Goal: Information Seeking & Learning: Compare options

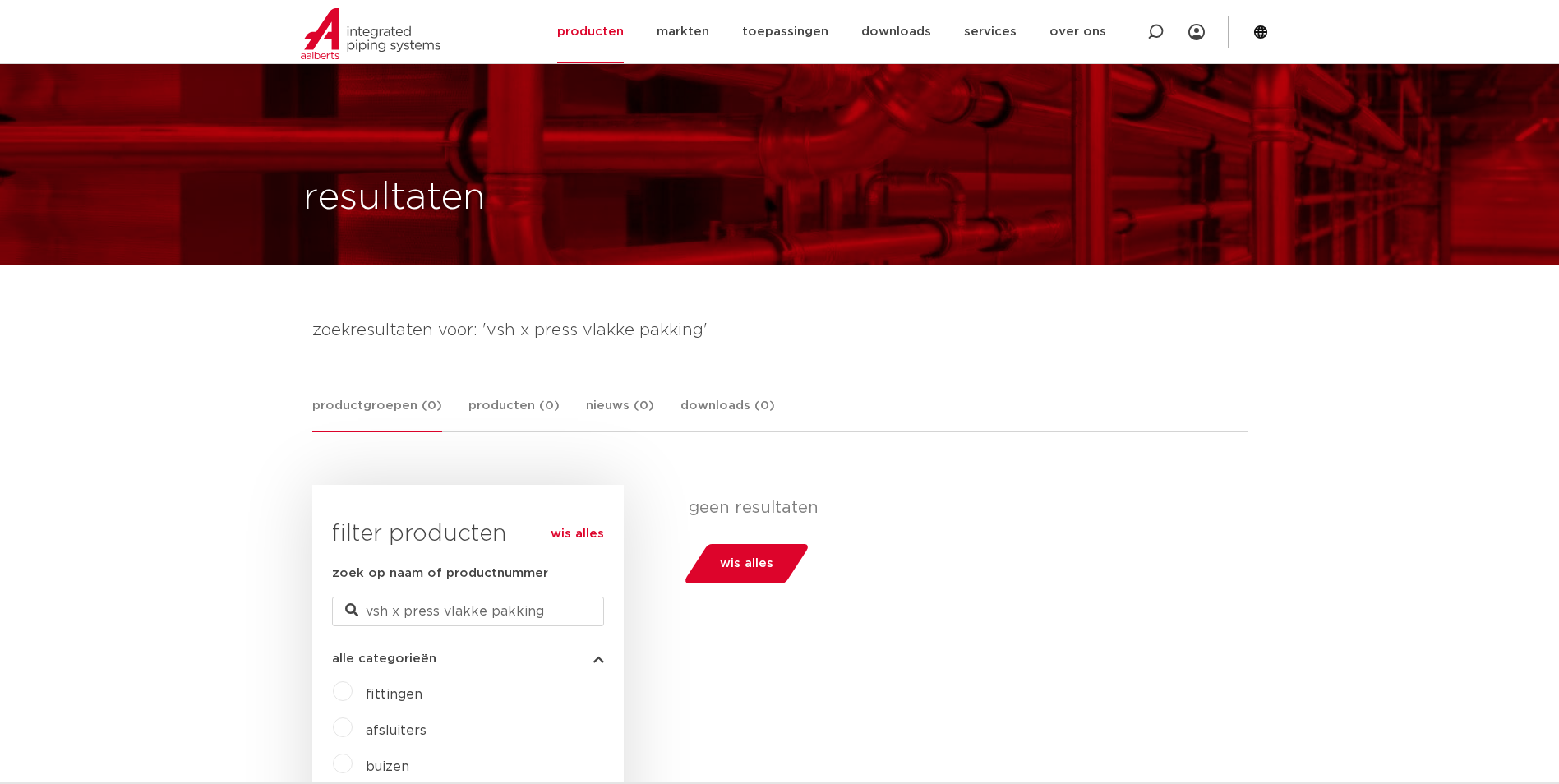
scroll to position [329, 0]
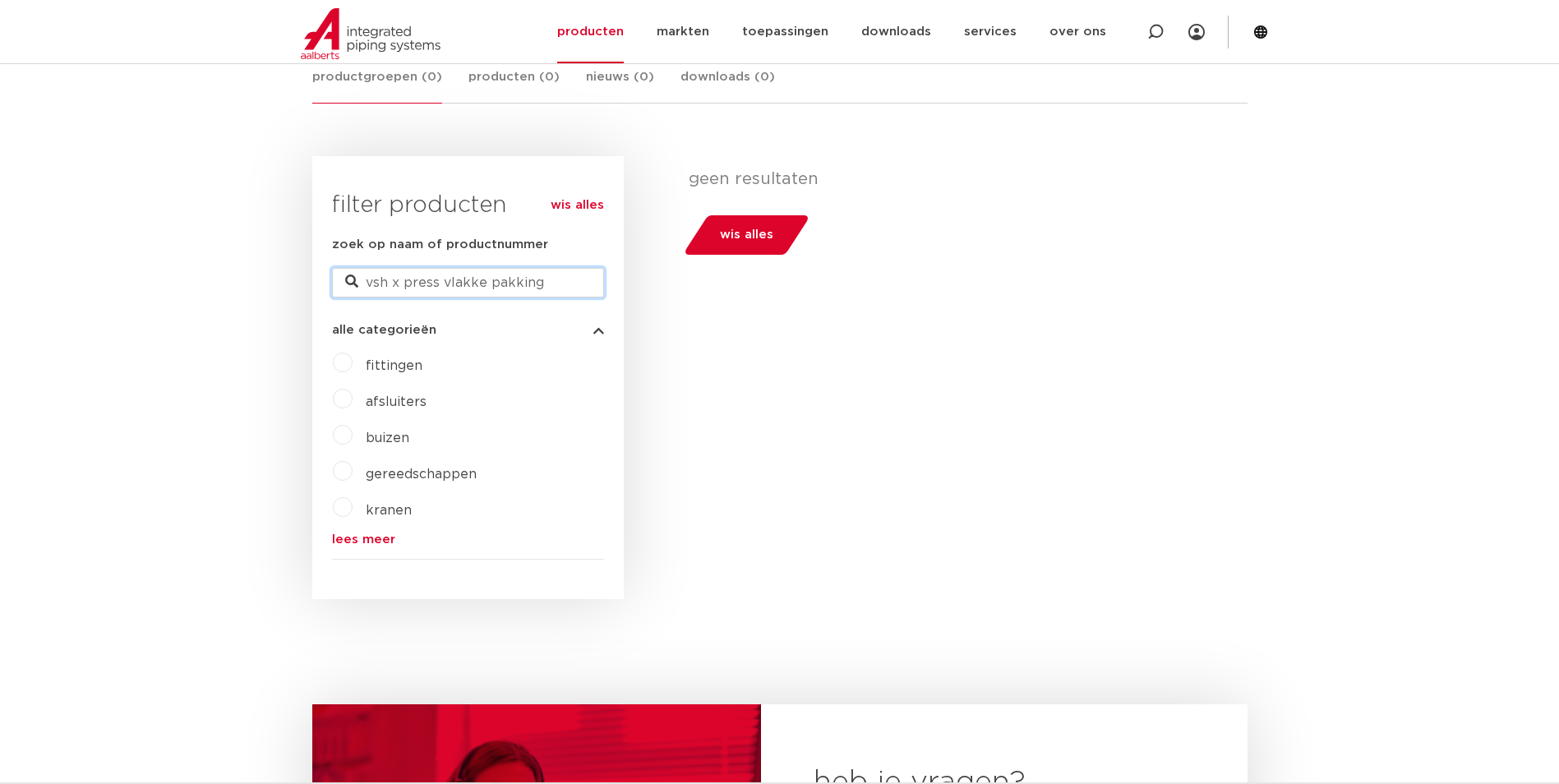
click at [560, 289] on input "vsh x press vlakke pakking" at bounding box center [467, 282] width 272 height 30
type input "vsh x press"
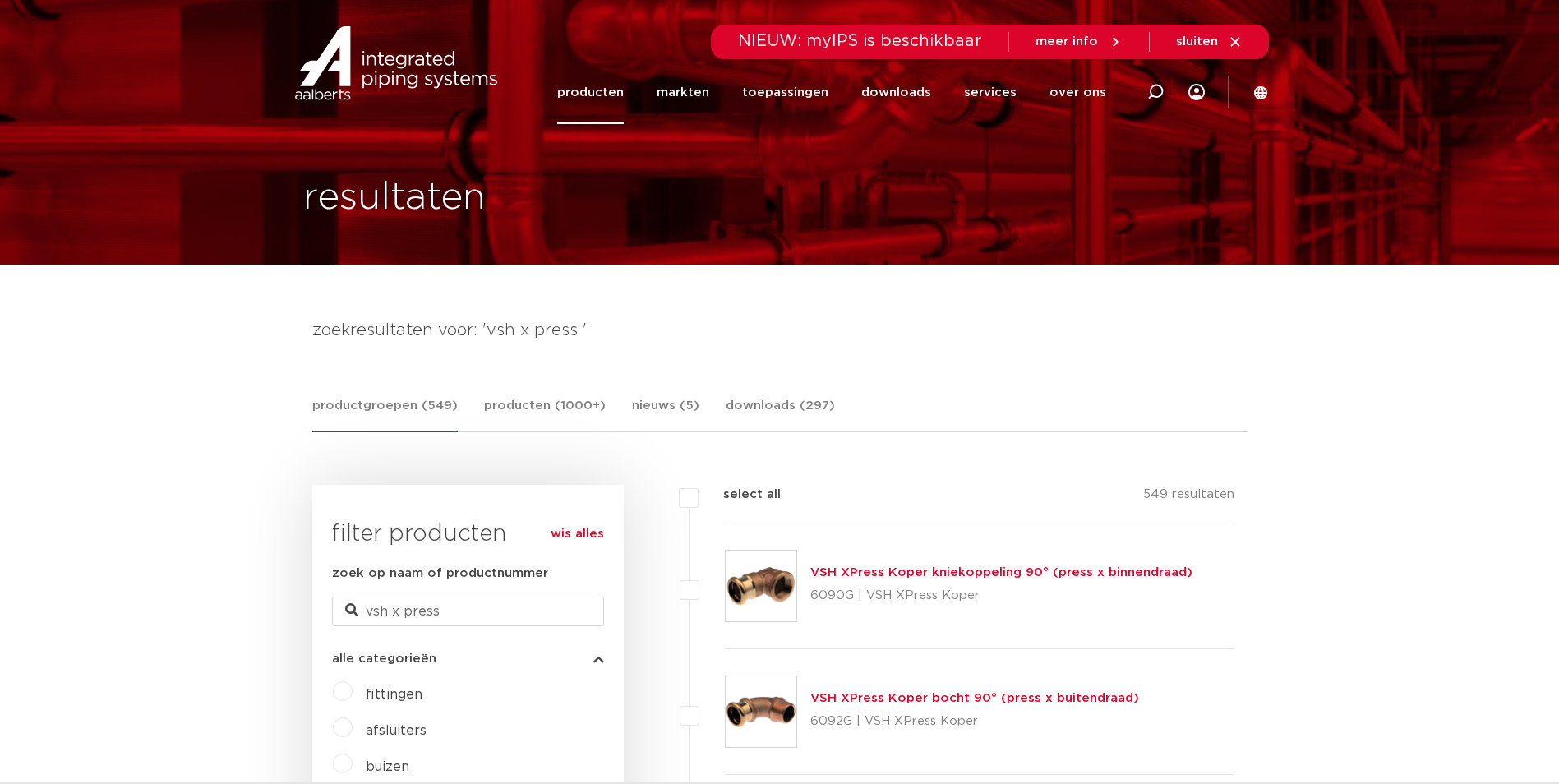
click at [602, 97] on link "producten" at bounding box center [591, 92] width 67 height 63
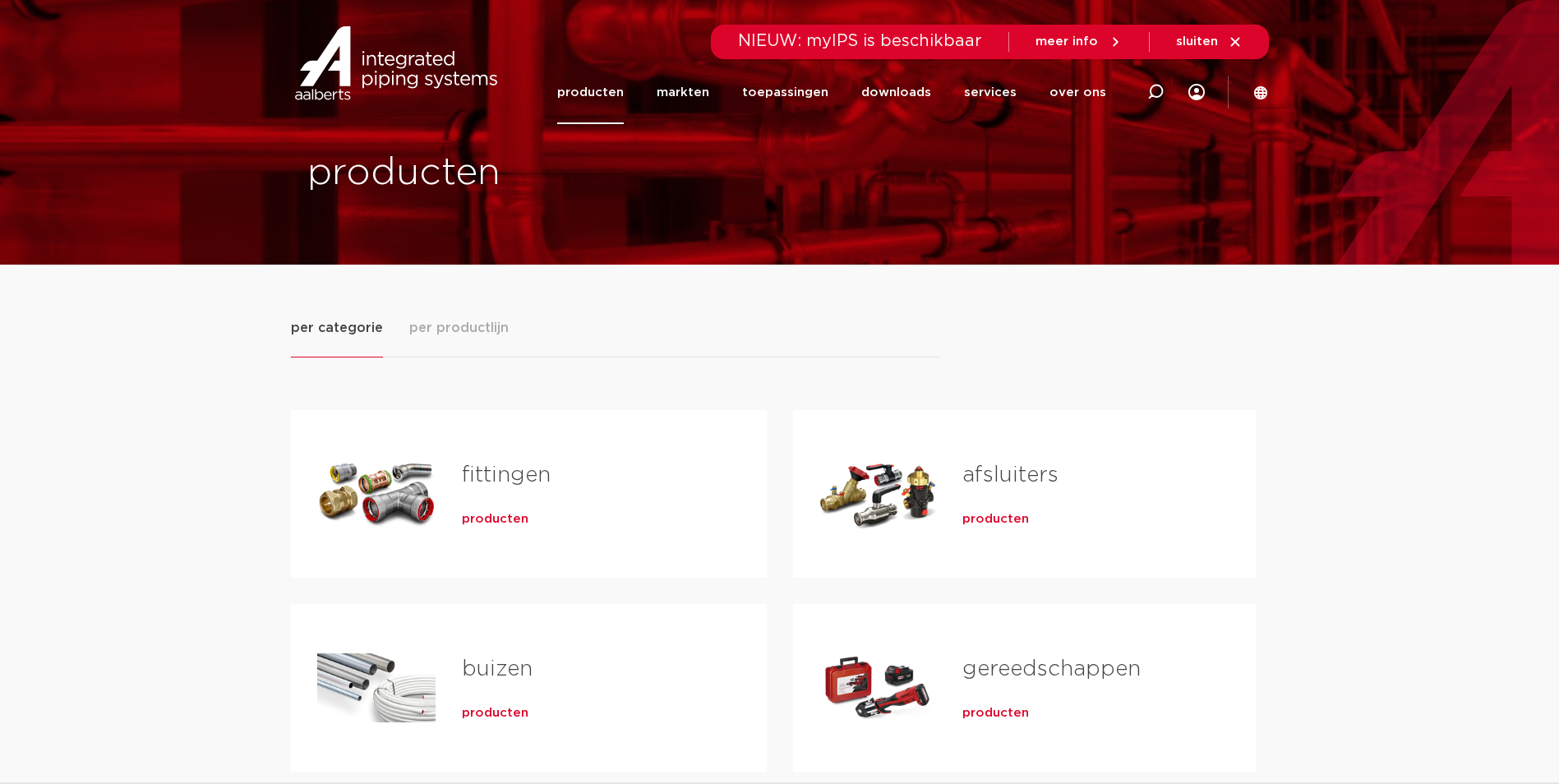
click at [548, 483] on link "fittingen" at bounding box center [506, 474] width 89 height 21
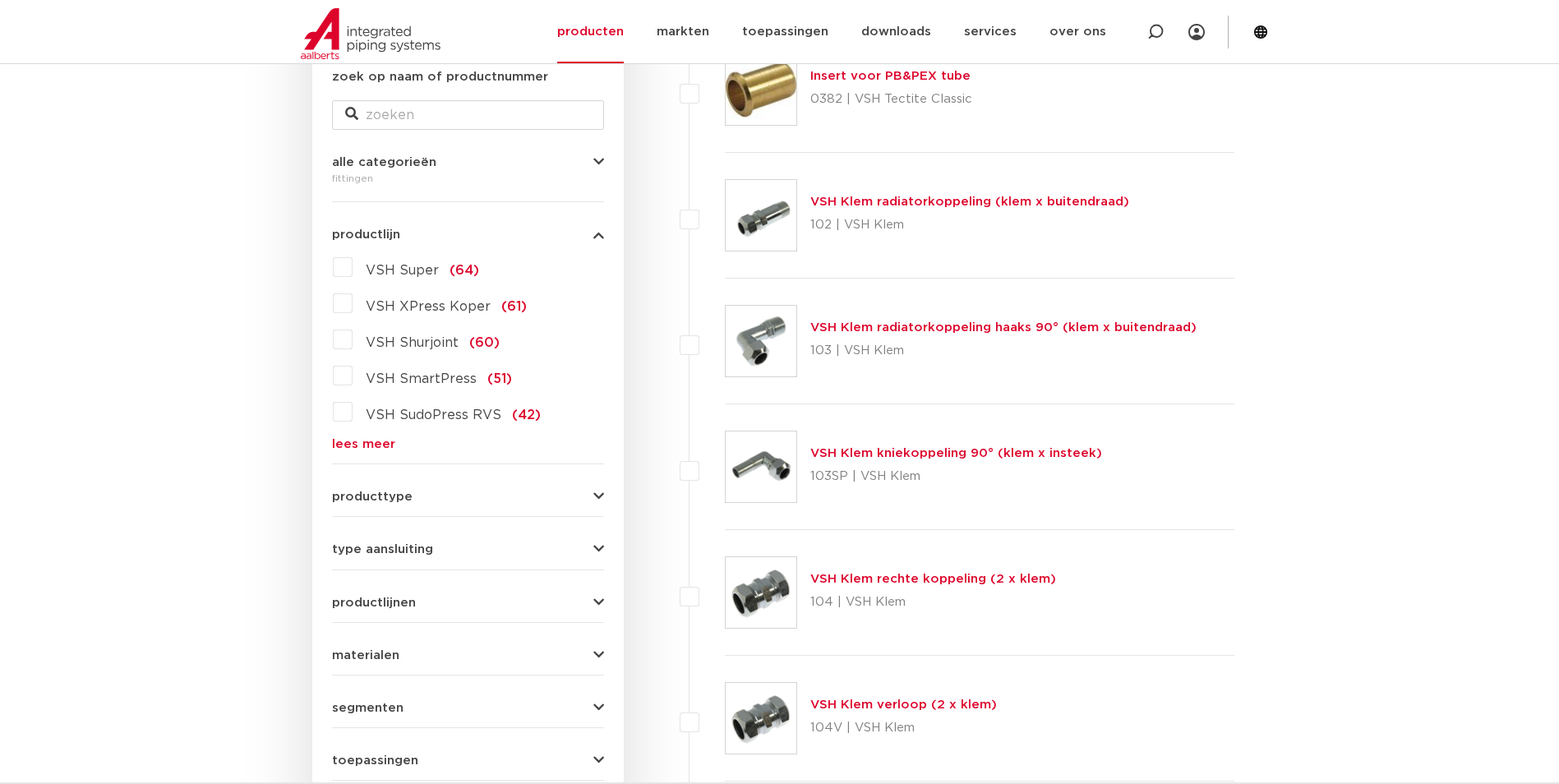
scroll to position [329, 0]
click at [353, 307] on label "VSH XPress Koper (61)" at bounding box center [439, 303] width 174 height 27
click at [0, 0] on input "VSH XPress Koper (61)" at bounding box center [0, 0] width 0 height 0
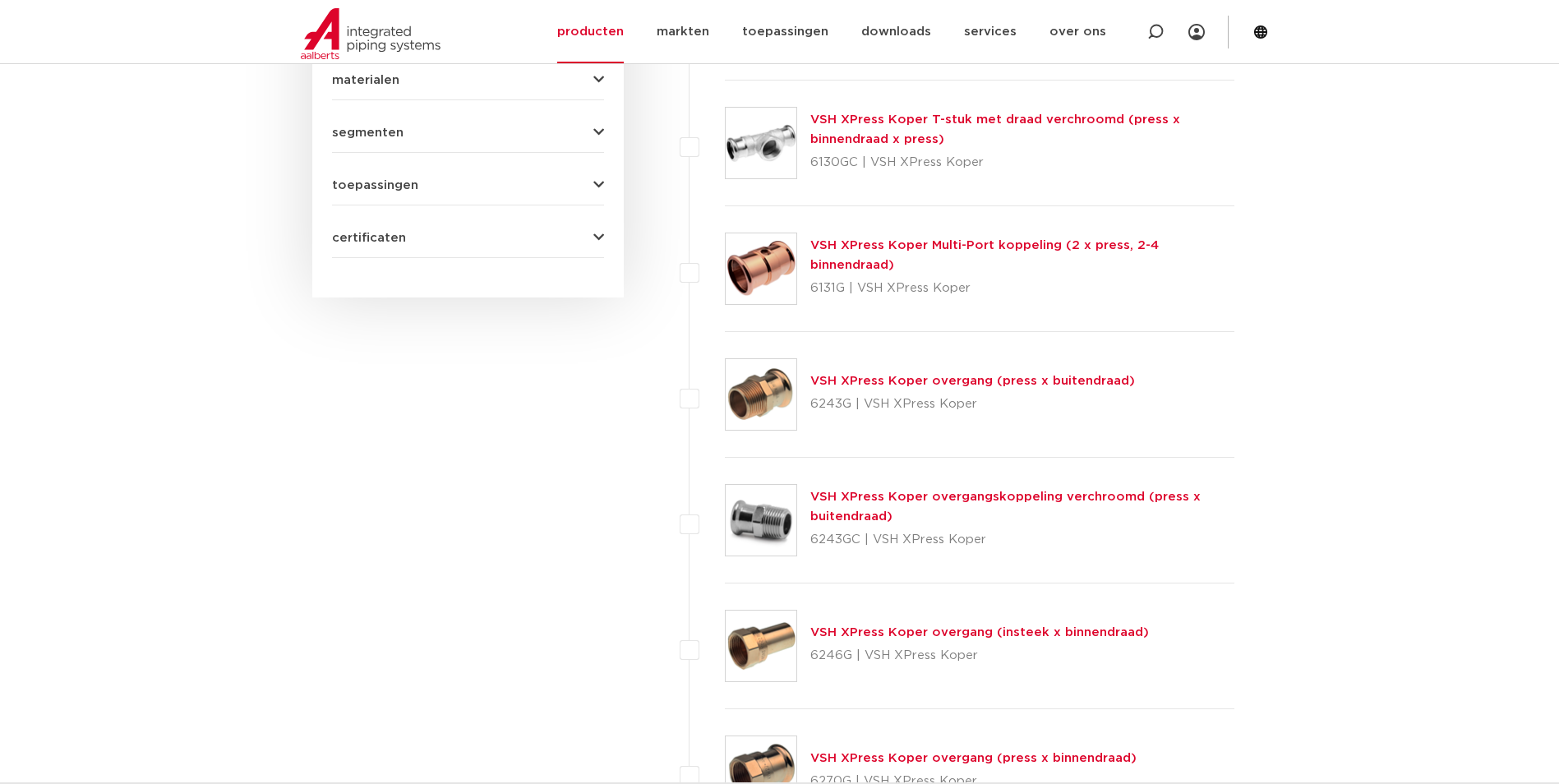
scroll to position [1150, 0]
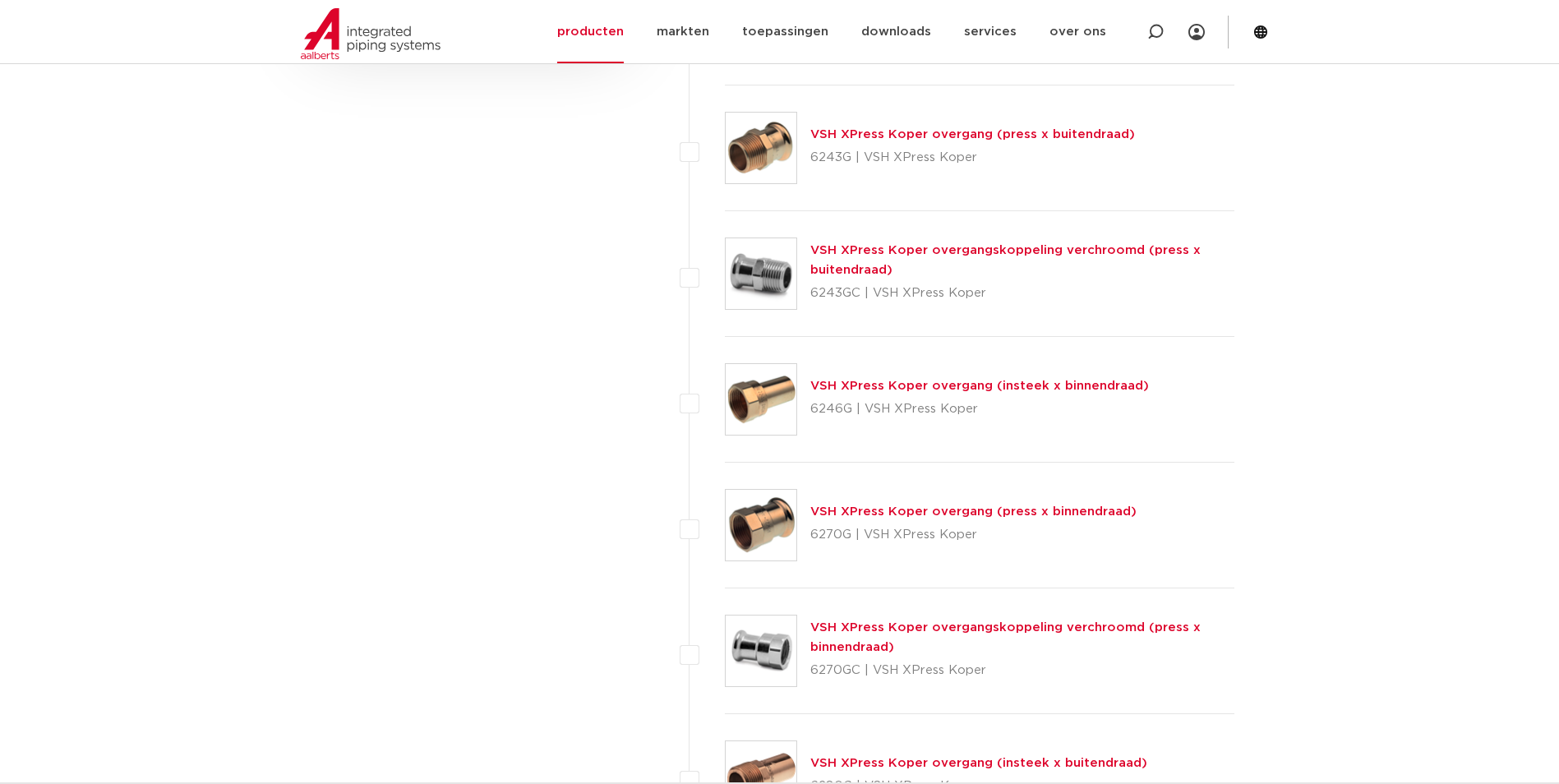
click at [1027, 513] on link "VSH XPress Koper overgang (press x binnendraad)" at bounding box center [973, 511] width 326 height 12
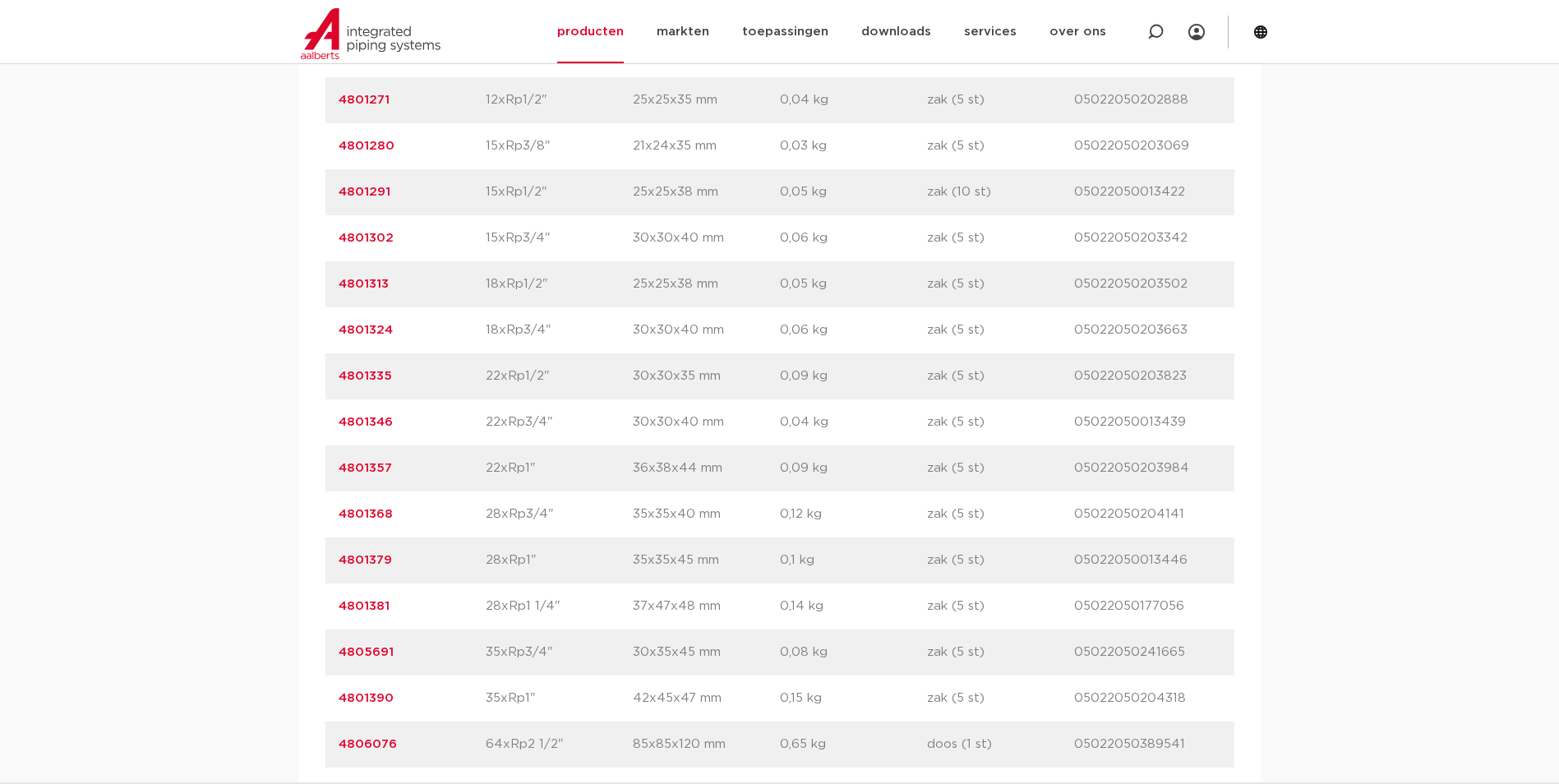
scroll to position [1315, 0]
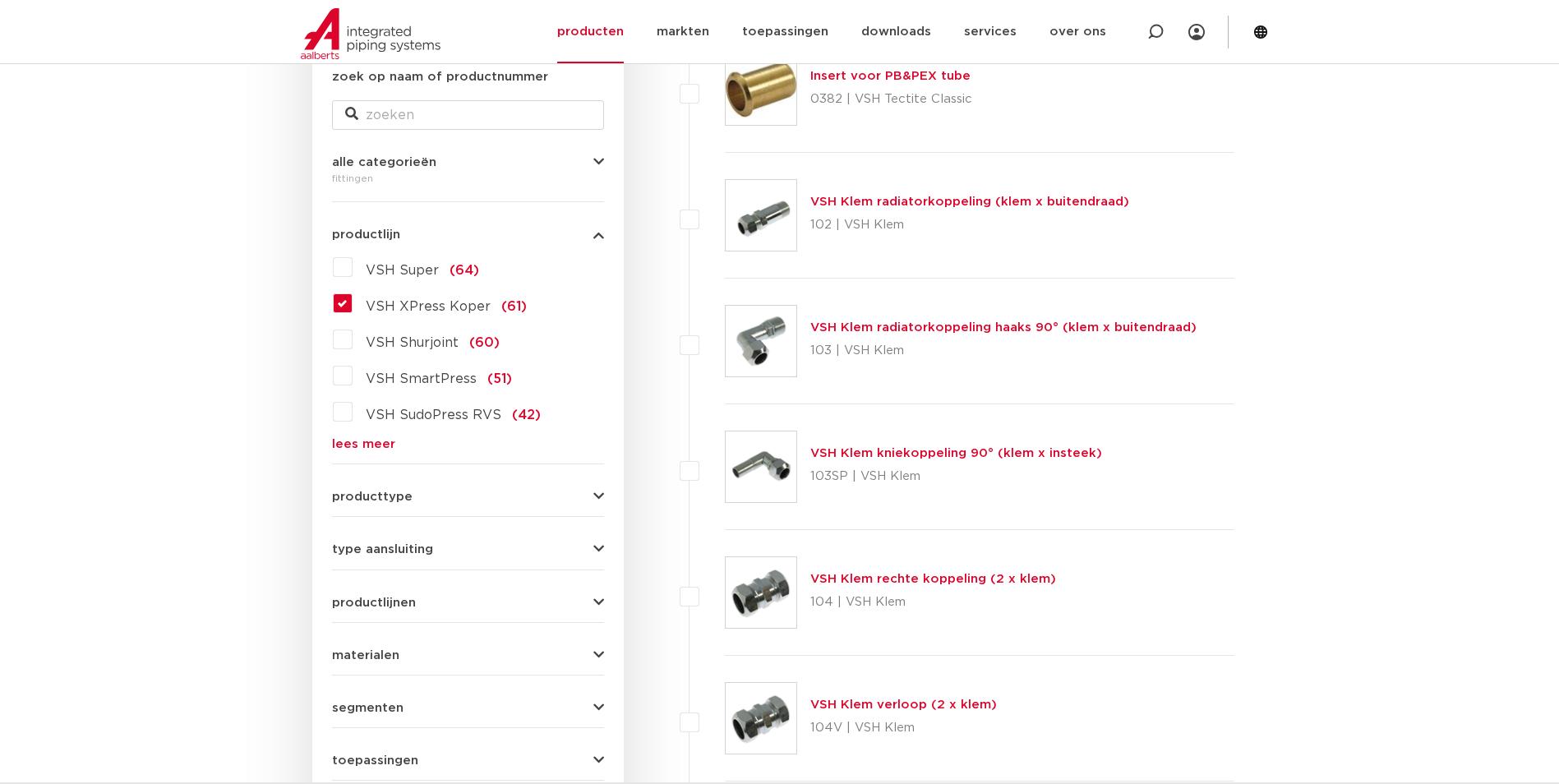
click at [364, 447] on link "lees meer" at bounding box center [467, 444] width 272 height 12
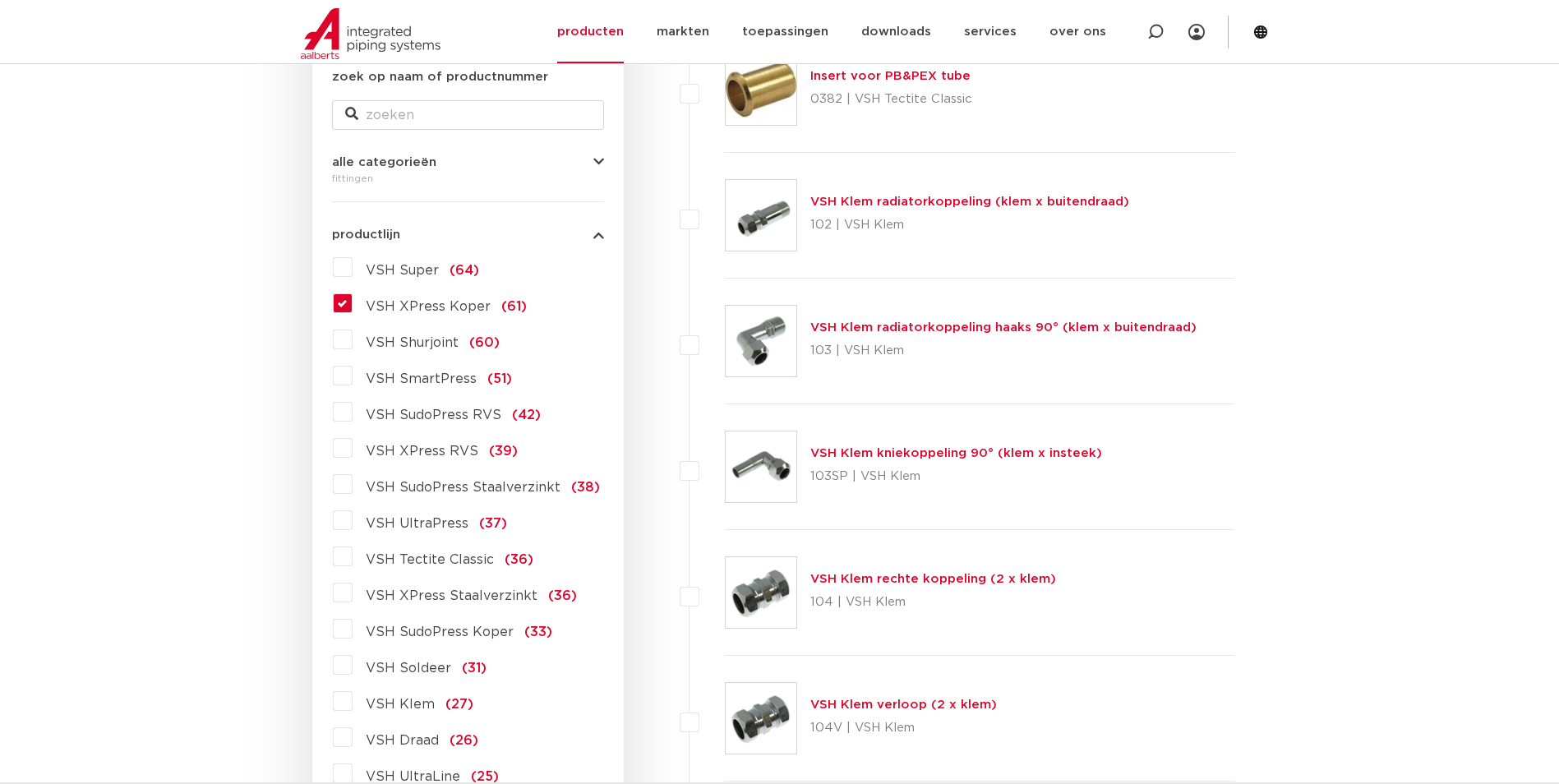
click at [353, 452] on label "VSH XPress RVS (39)" at bounding box center [435, 448] width 165 height 27
click at [0, 0] on input "VSH XPress RVS (39)" at bounding box center [0, 0] width 0 height 0
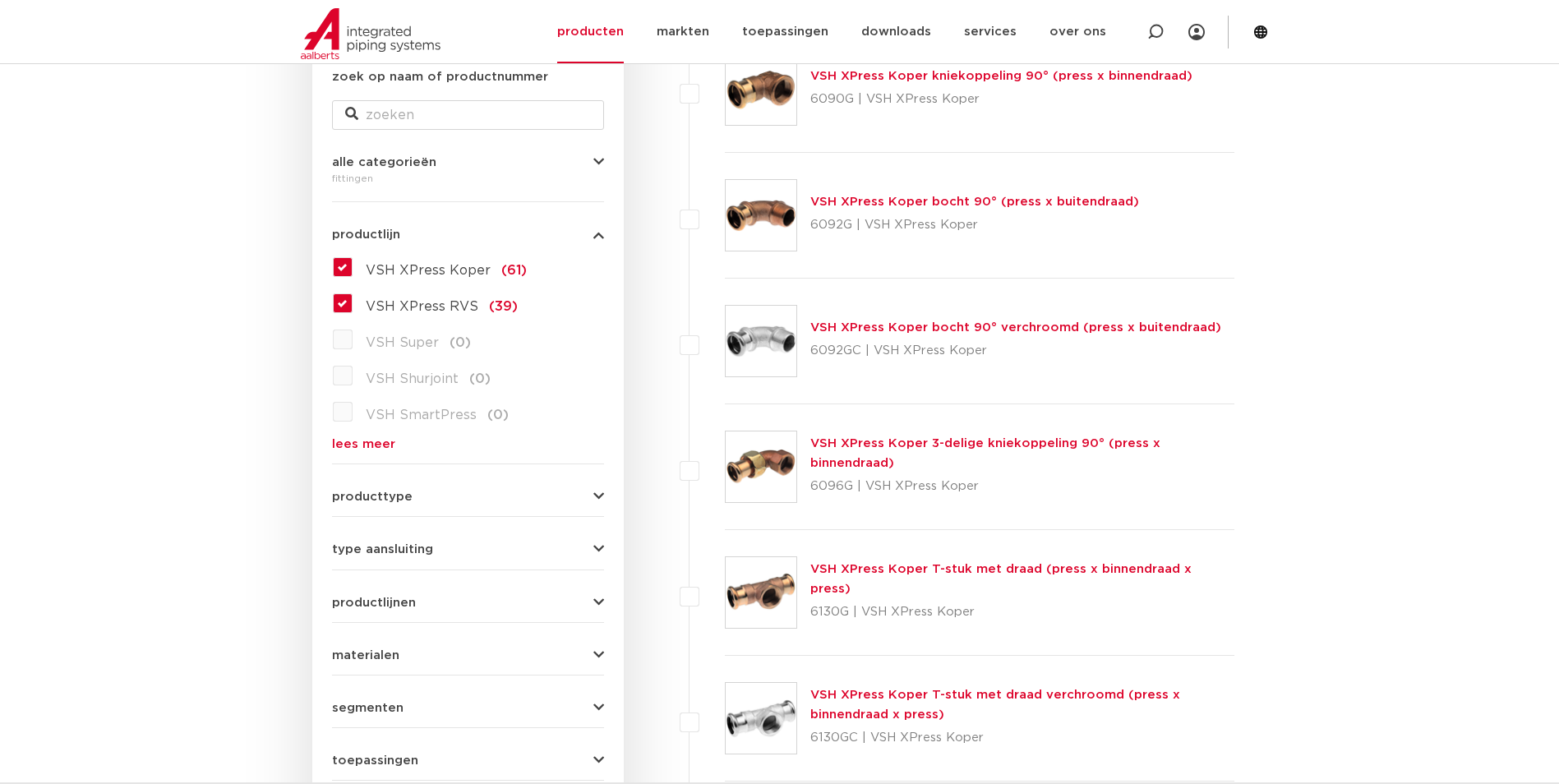
click at [368, 451] on form "zoek op naam of productnummer alle categorieën [GEOGRAPHIC_DATA] [GEOGRAPHIC_DA…" at bounding box center [467, 451] width 272 height 766
click at [371, 446] on link "lees meer" at bounding box center [467, 444] width 272 height 12
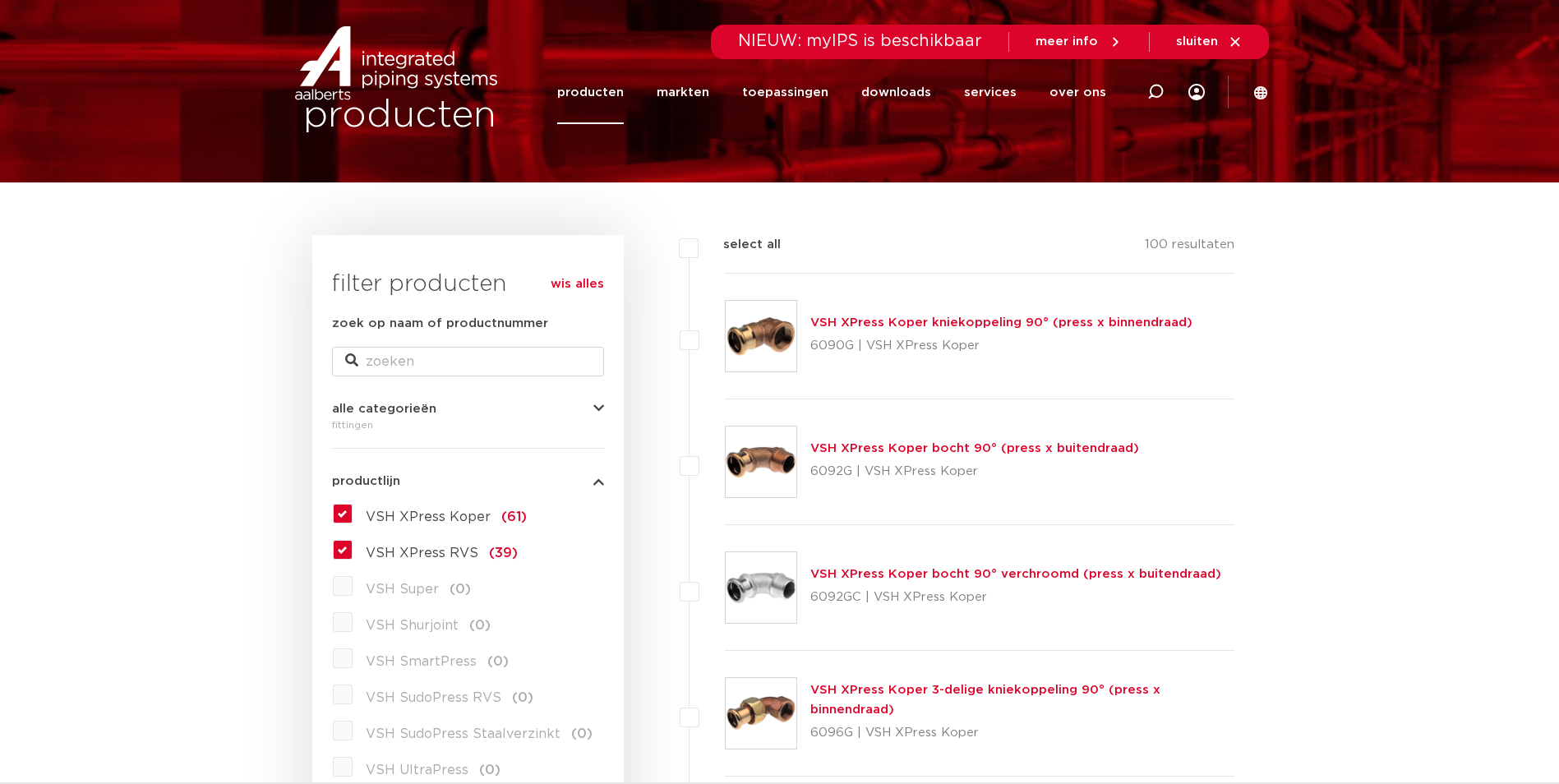
scroll to position [411, 0]
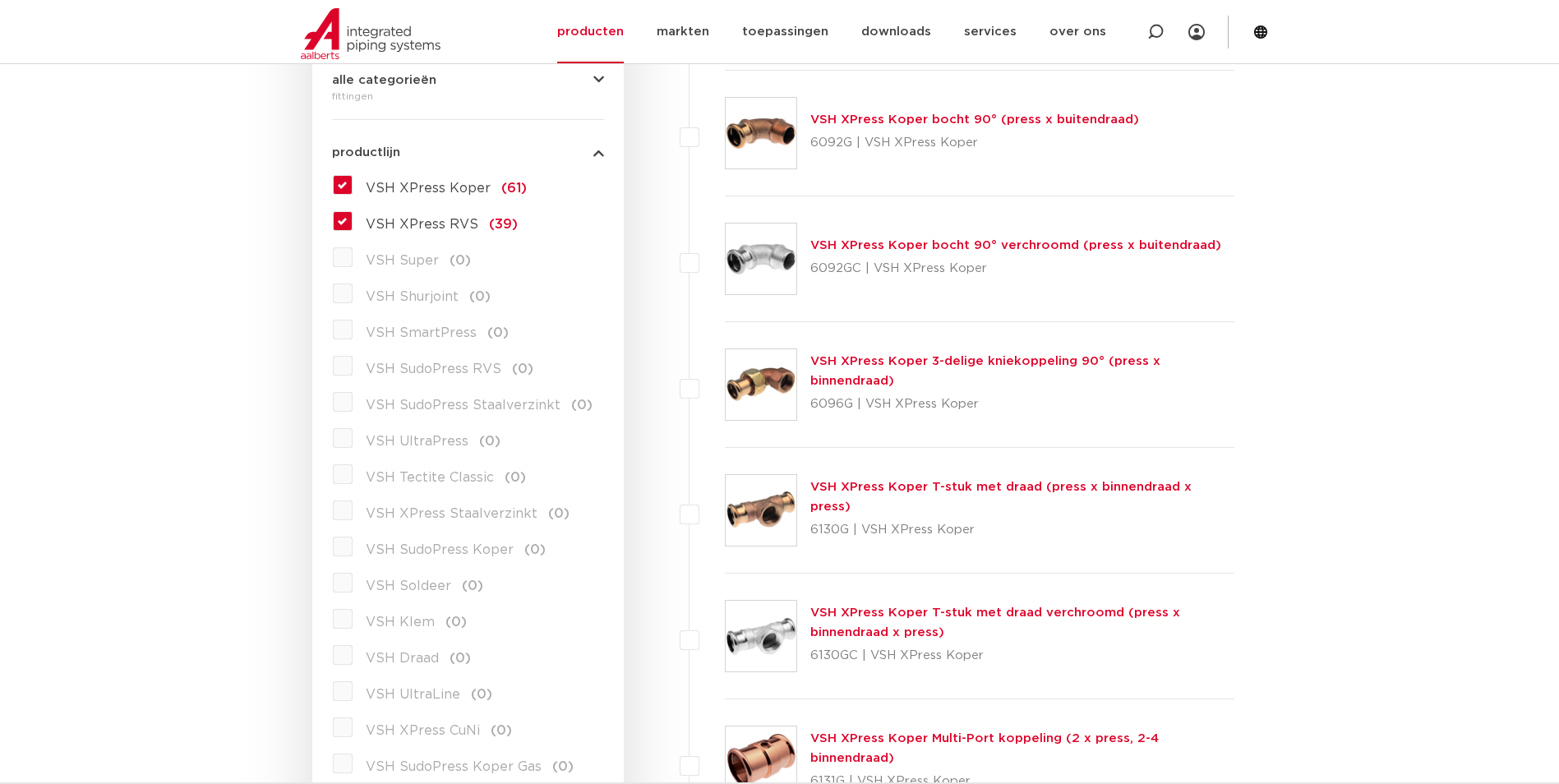
drag, startPoint x: 344, startPoint y: 222, endPoint x: 378, endPoint y: 235, distance: 36.4
click at [353, 222] on label "VSH XPress RVS (39)" at bounding box center [435, 221] width 165 height 27
click at [0, 0] on input "VSH XPress RVS (39)" at bounding box center [0, 0] width 0 height 0
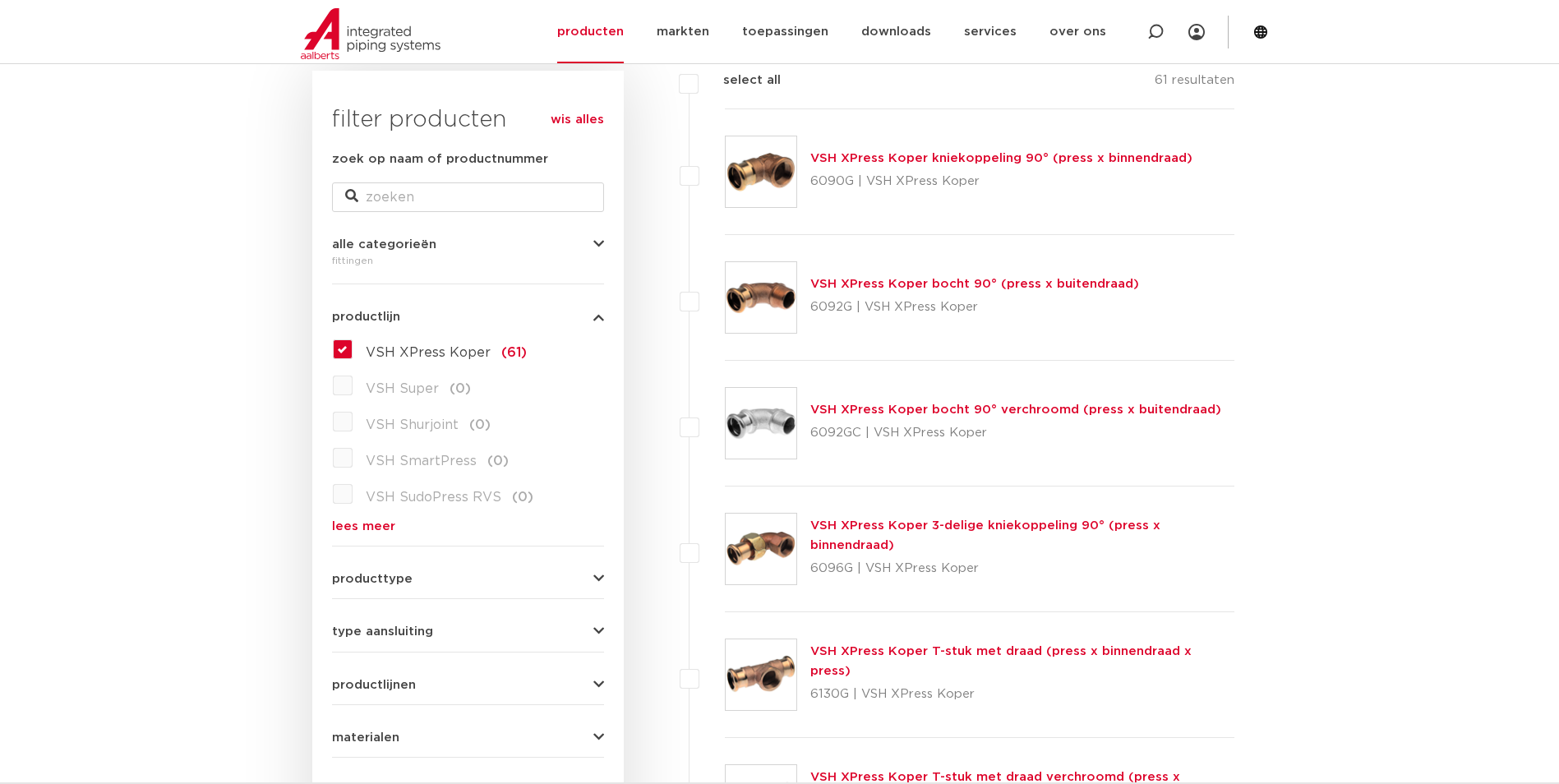
scroll to position [164, 0]
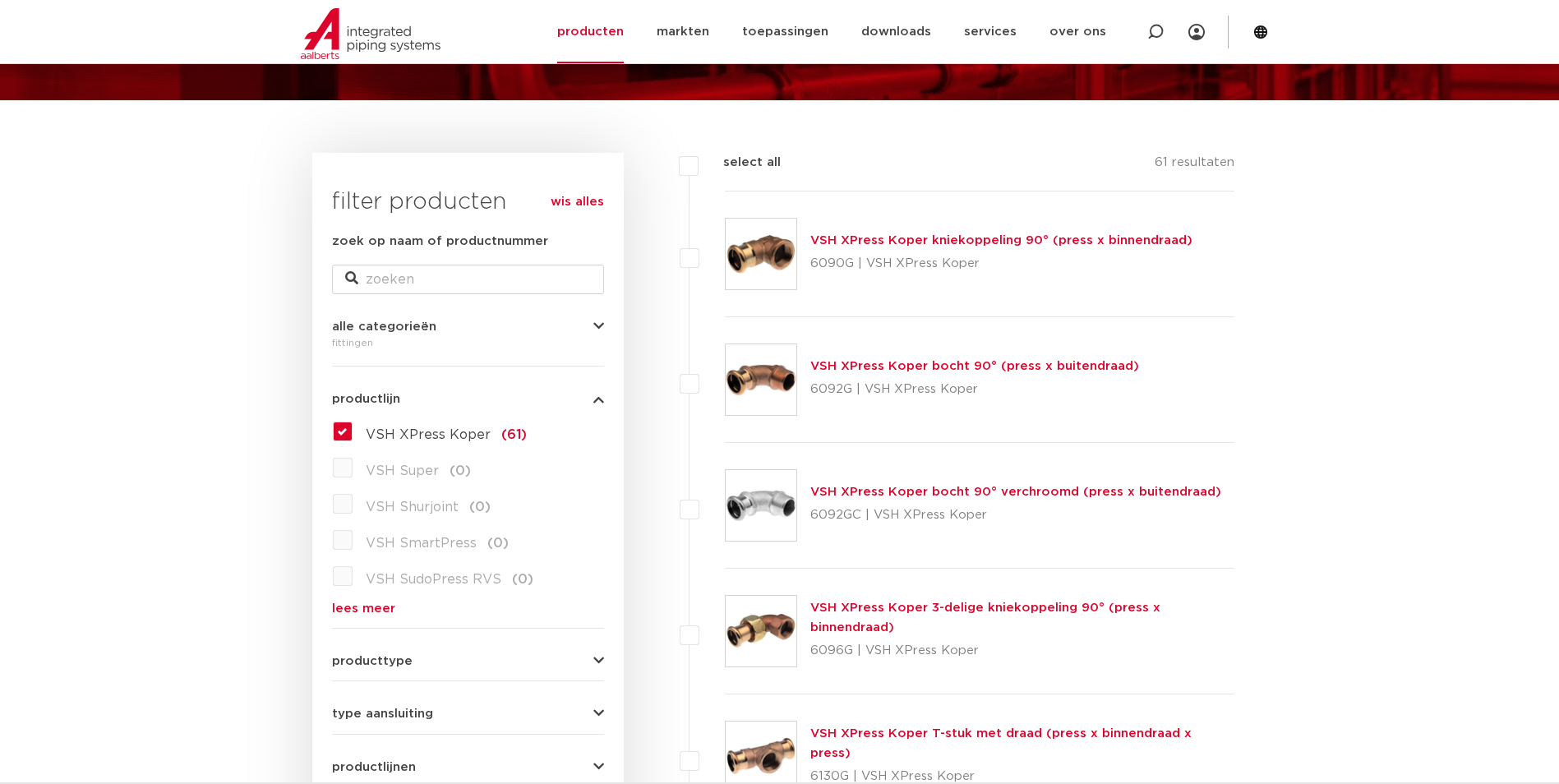
click at [353, 434] on label "VSH XPress Koper (61)" at bounding box center [439, 432] width 174 height 27
click at [0, 0] on input "VSH XPress Koper (61)" at bounding box center [0, 0] width 0 height 0
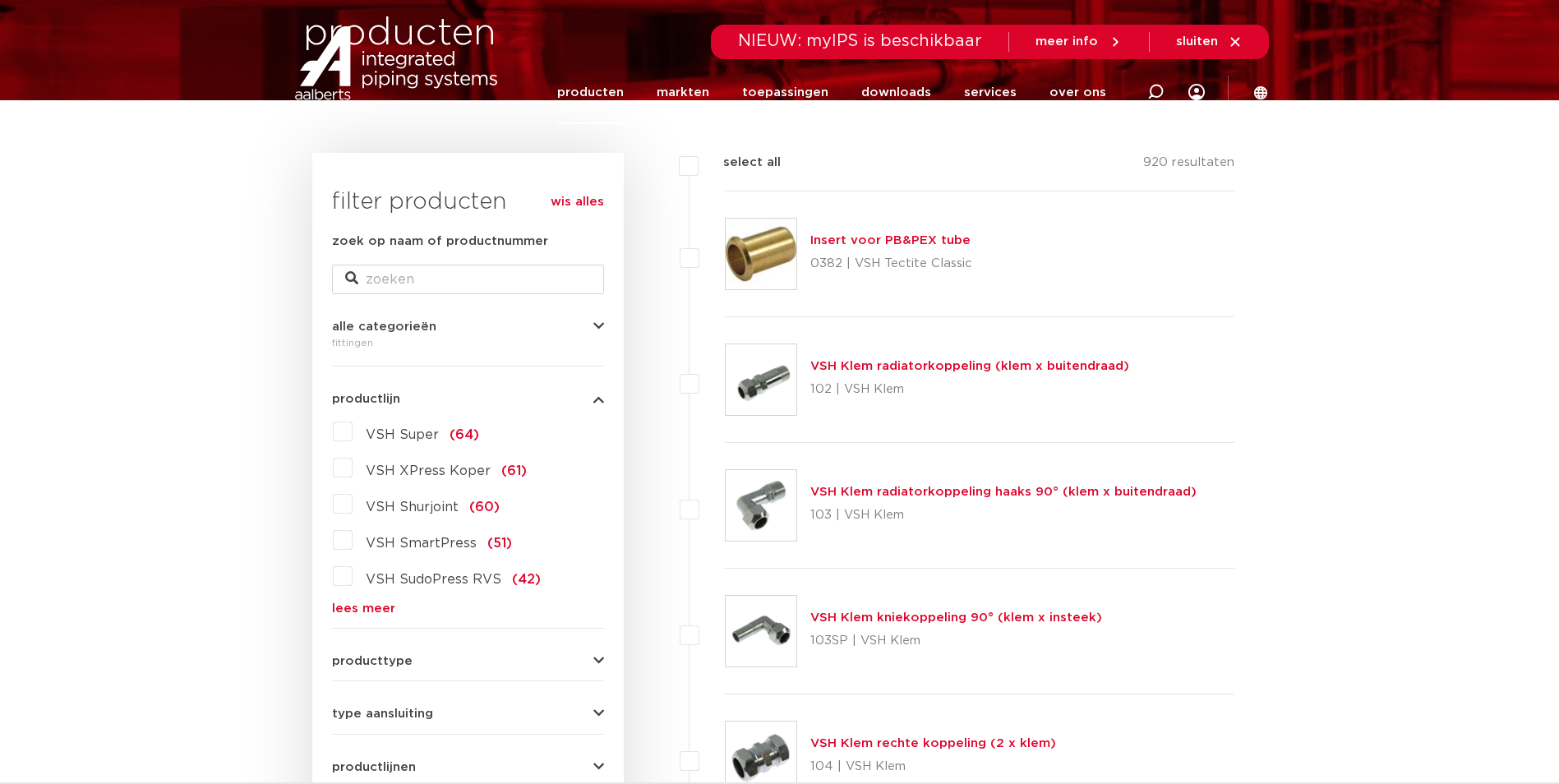
click at [373, 599] on div "VSH Super (64) VSH XPress Koper (61) VSH Shurjoint (60) VSH SmartPress (51) VSH…" at bounding box center [467, 516] width 272 height 196
click at [368, 606] on link "lees meer" at bounding box center [467, 608] width 272 height 12
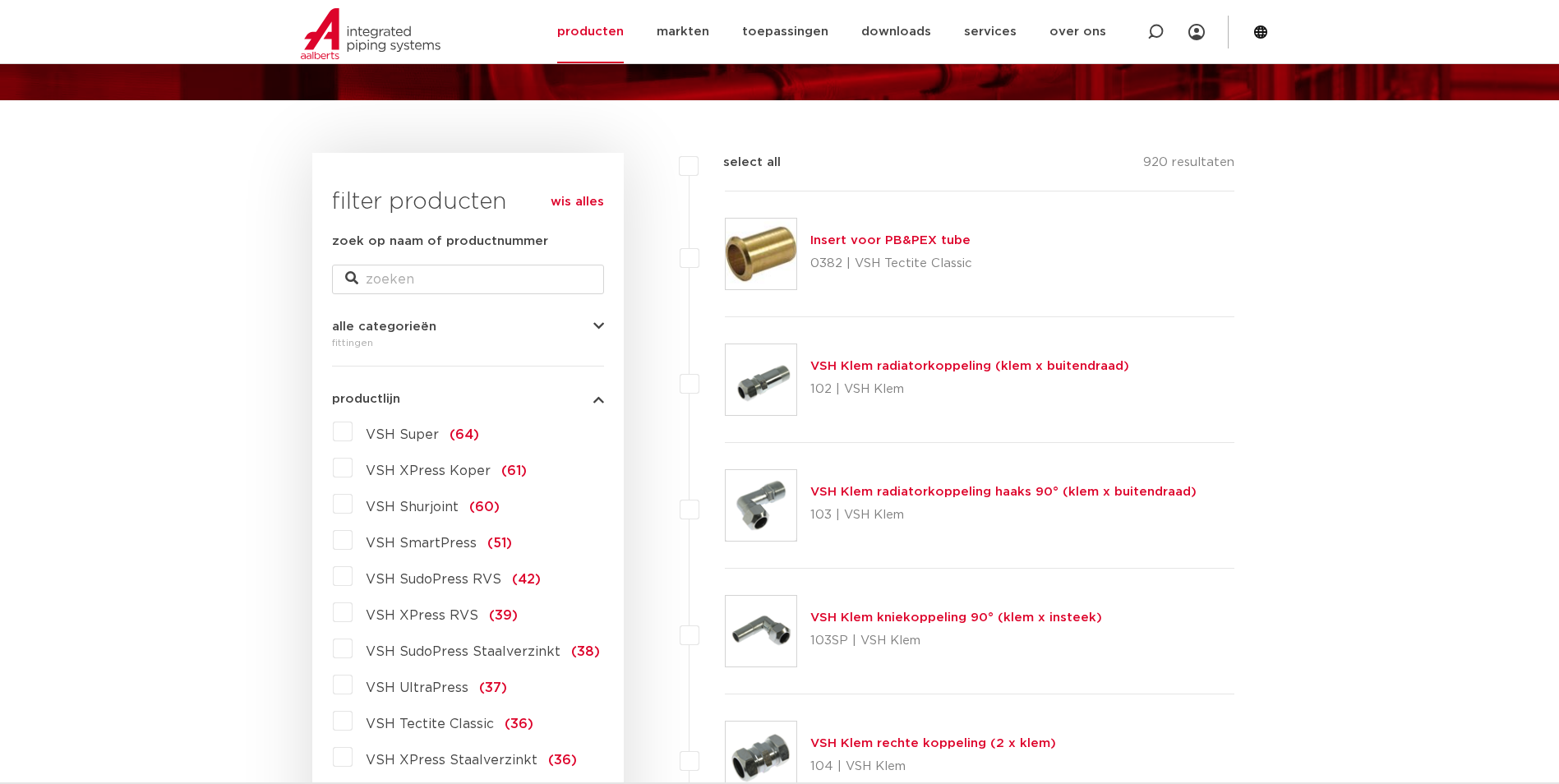
scroll to position [411, 0]
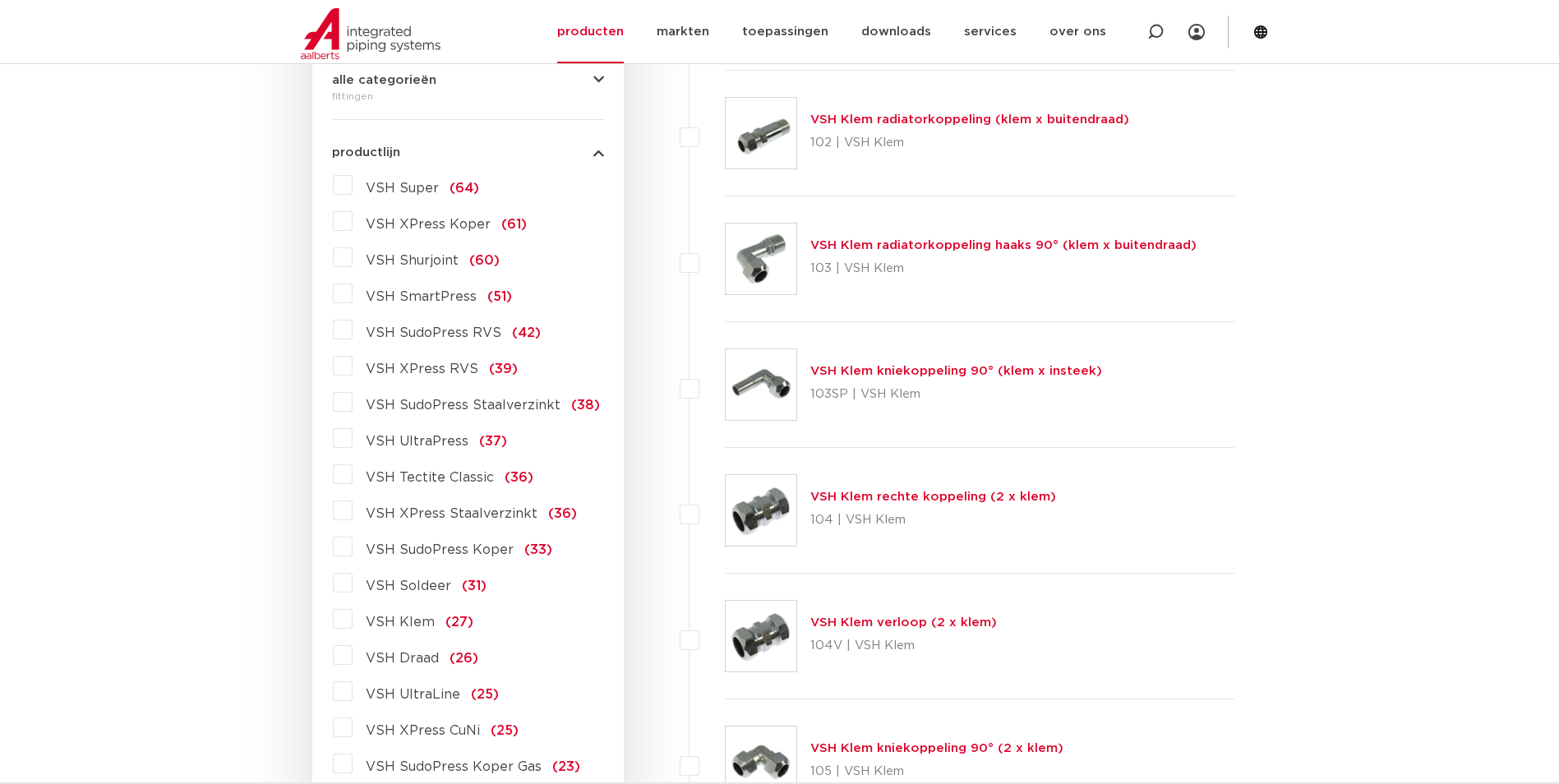
click at [353, 370] on label "VSH XPress RVS (39)" at bounding box center [435, 366] width 165 height 27
click at [0, 0] on input "VSH XPress RVS (39)" at bounding box center [0, 0] width 0 height 0
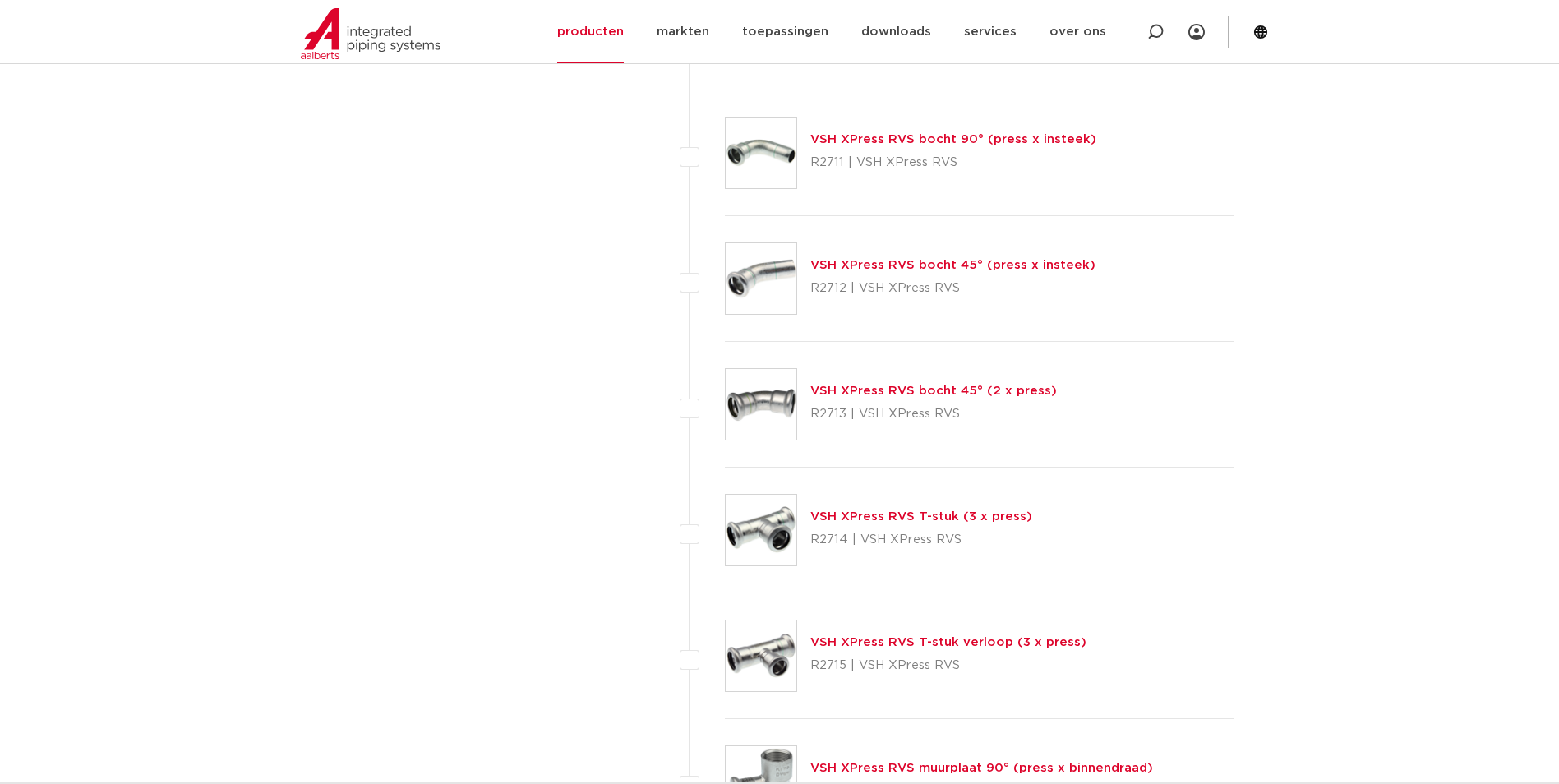
scroll to position [1478, 0]
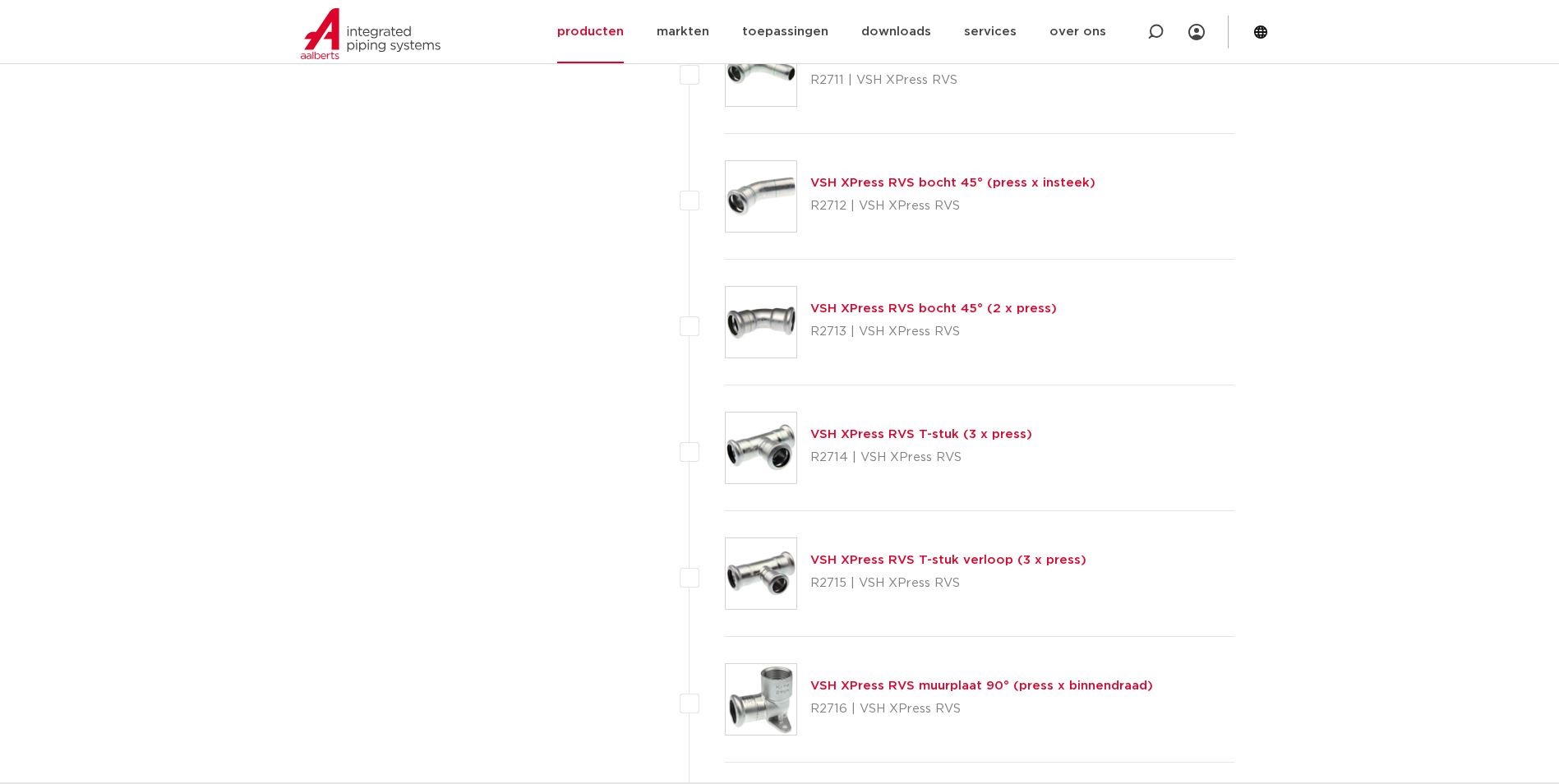
click at [976, 562] on link "VSH XPress RVS T-stuk verloop (3 x press)" at bounding box center [948, 559] width 276 height 12
click at [928, 566] on link "VSH XPress RVS T-stuk verloop (3 x press)" at bounding box center [948, 559] width 276 height 12
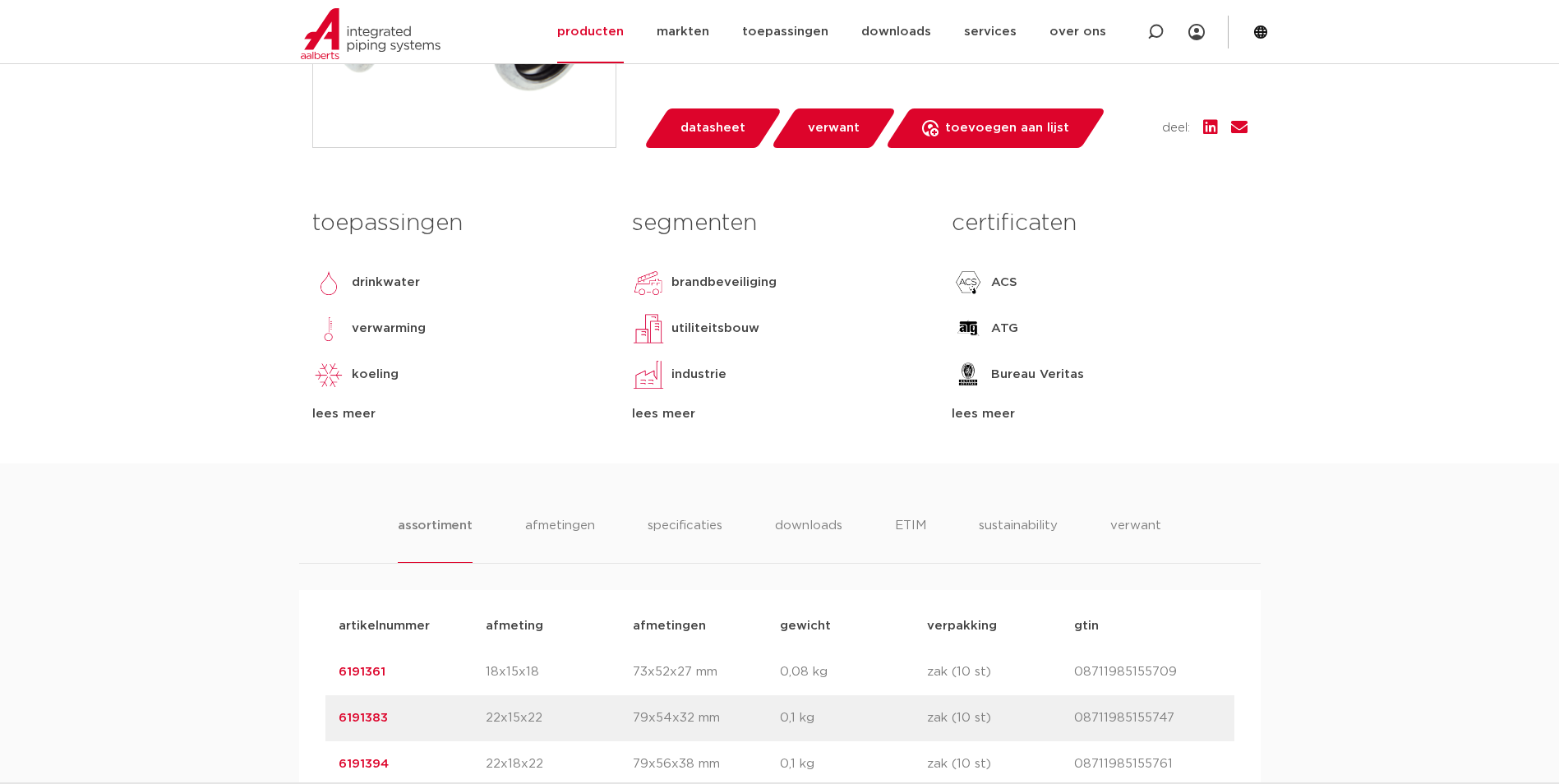
scroll to position [493, 0]
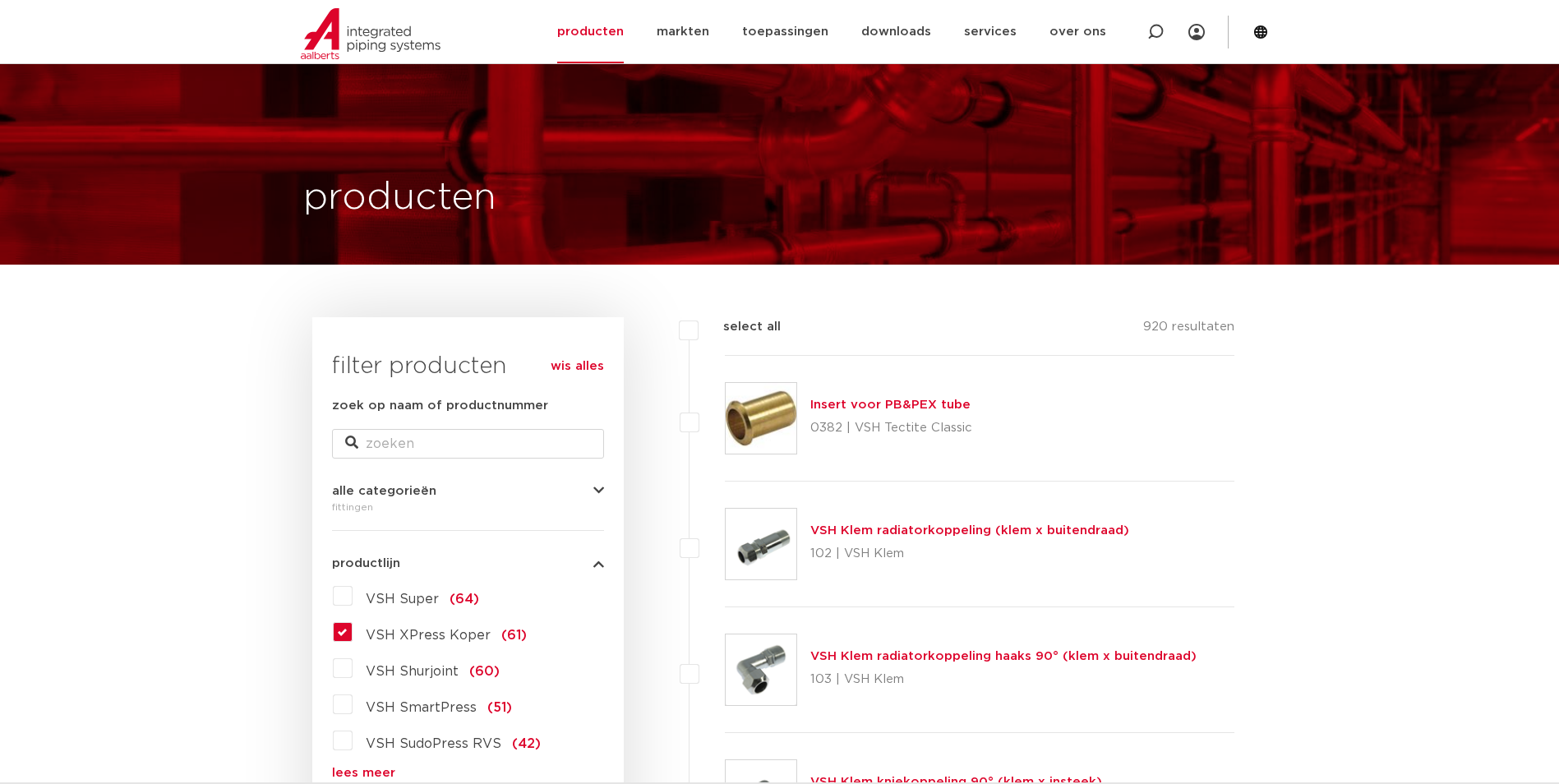
scroll to position [329, 0]
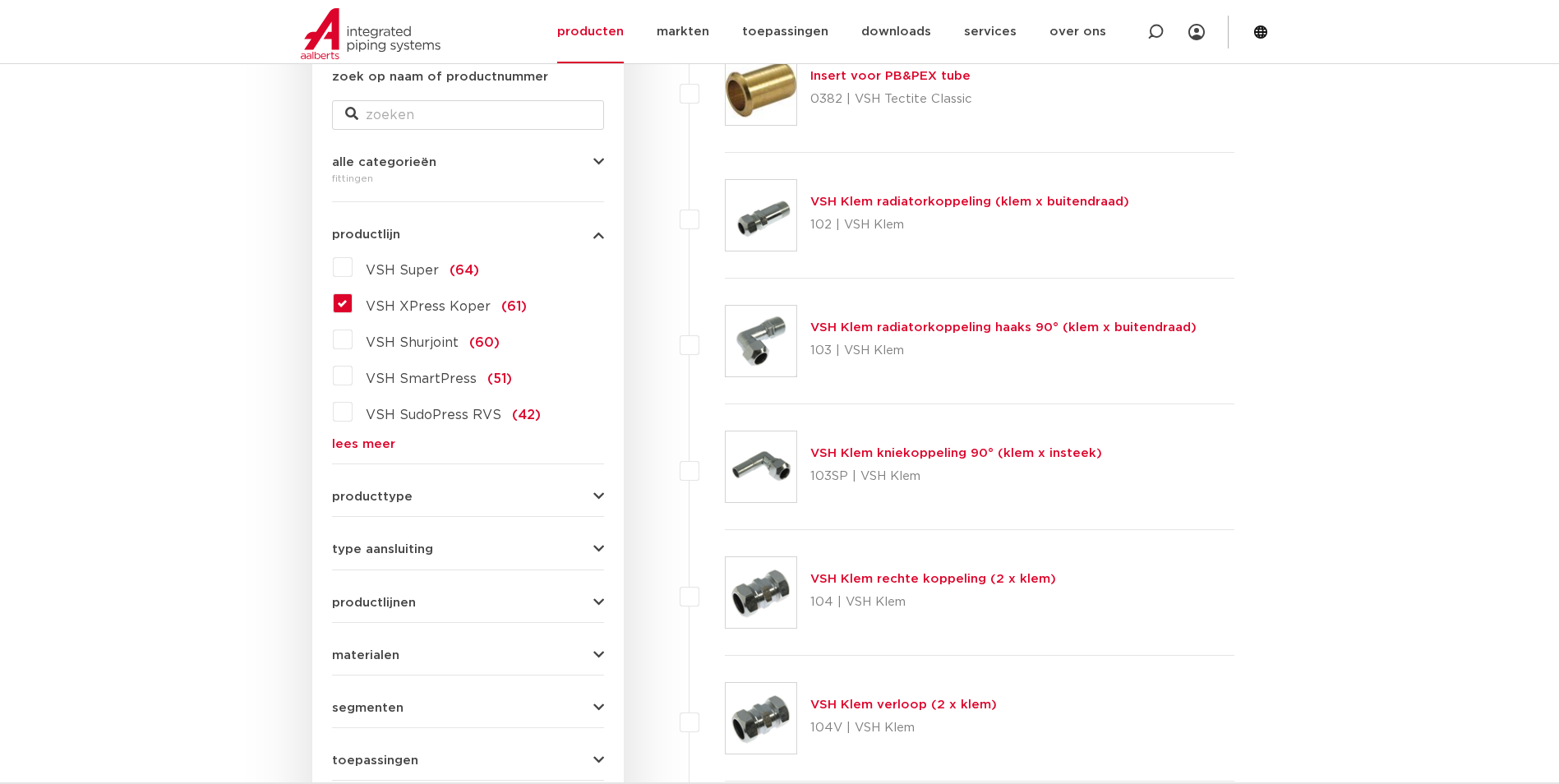
drag, startPoint x: 345, startPoint y: 305, endPoint x: 355, endPoint y: 329, distance: 26.0
click at [353, 305] on label "VSH XPress Koper (61)" at bounding box center [439, 303] width 174 height 27
click at [0, 0] on input "VSH XPress Koper (61)" at bounding box center [0, 0] width 0 height 0
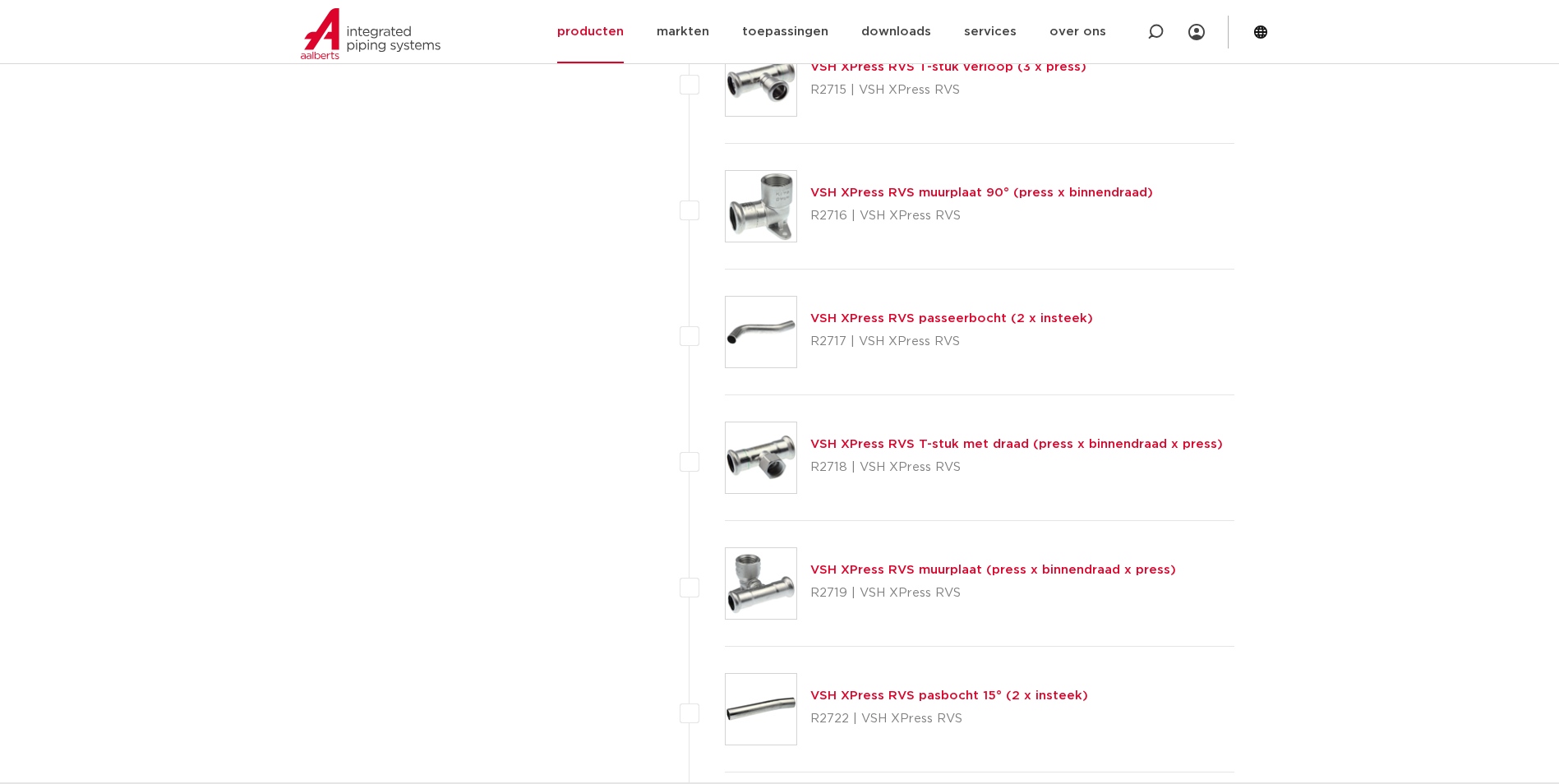
scroll to position [2054, 0]
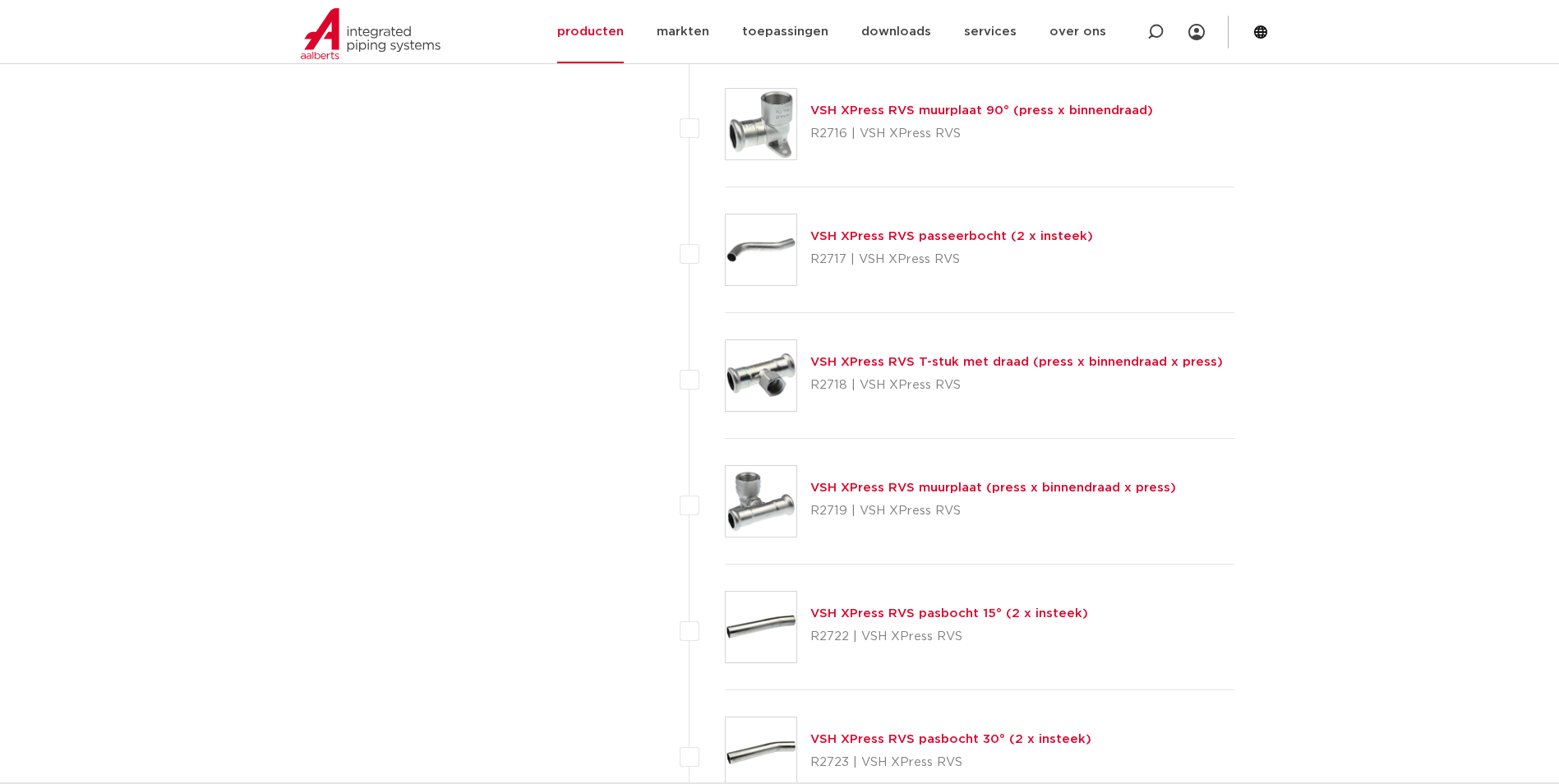
click at [1014, 360] on link "VSH XPress RVS T-stuk met draad (press x binnendraad x press)" at bounding box center [1016, 361] width 413 height 12
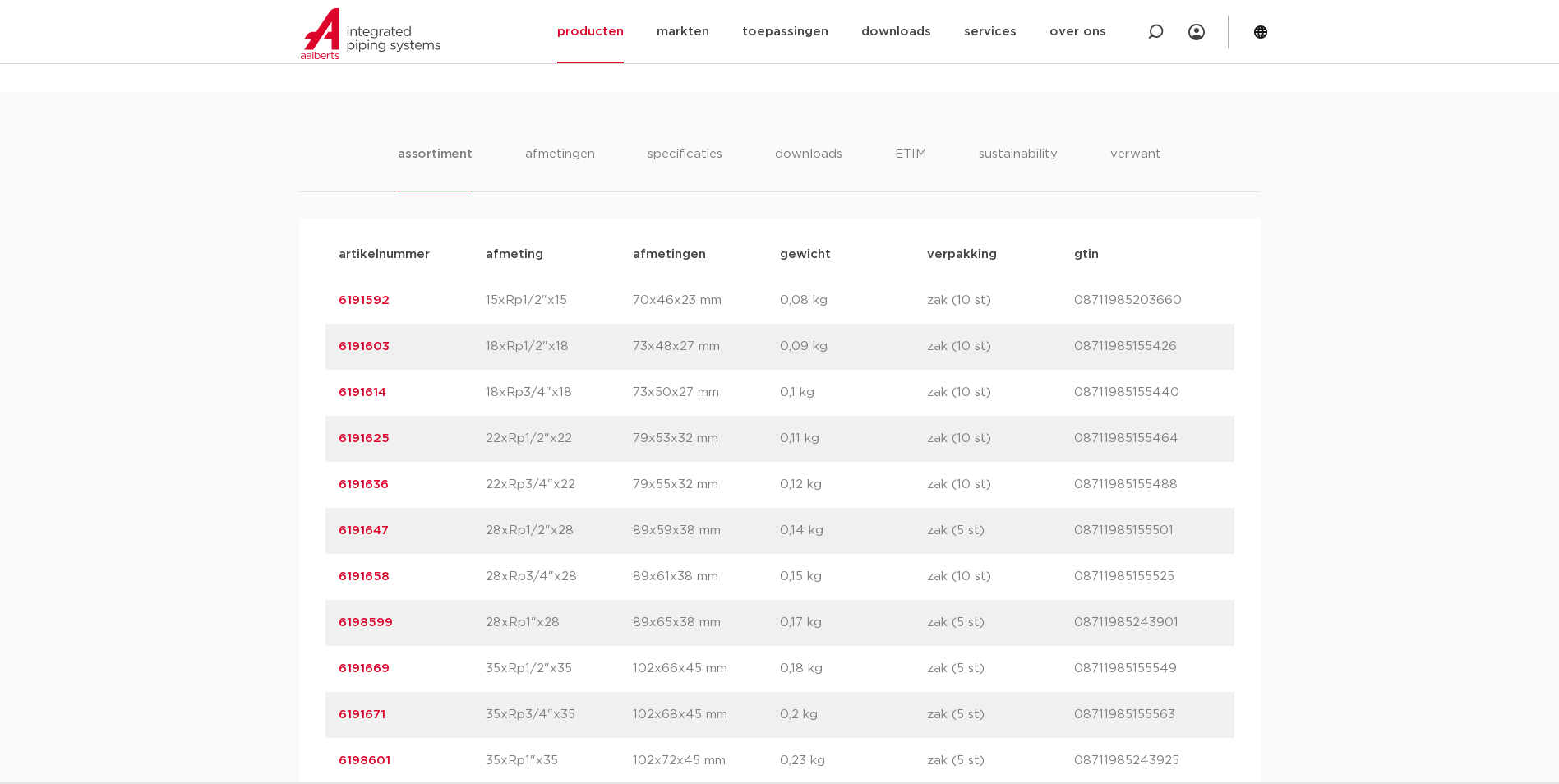
scroll to position [1068, 0]
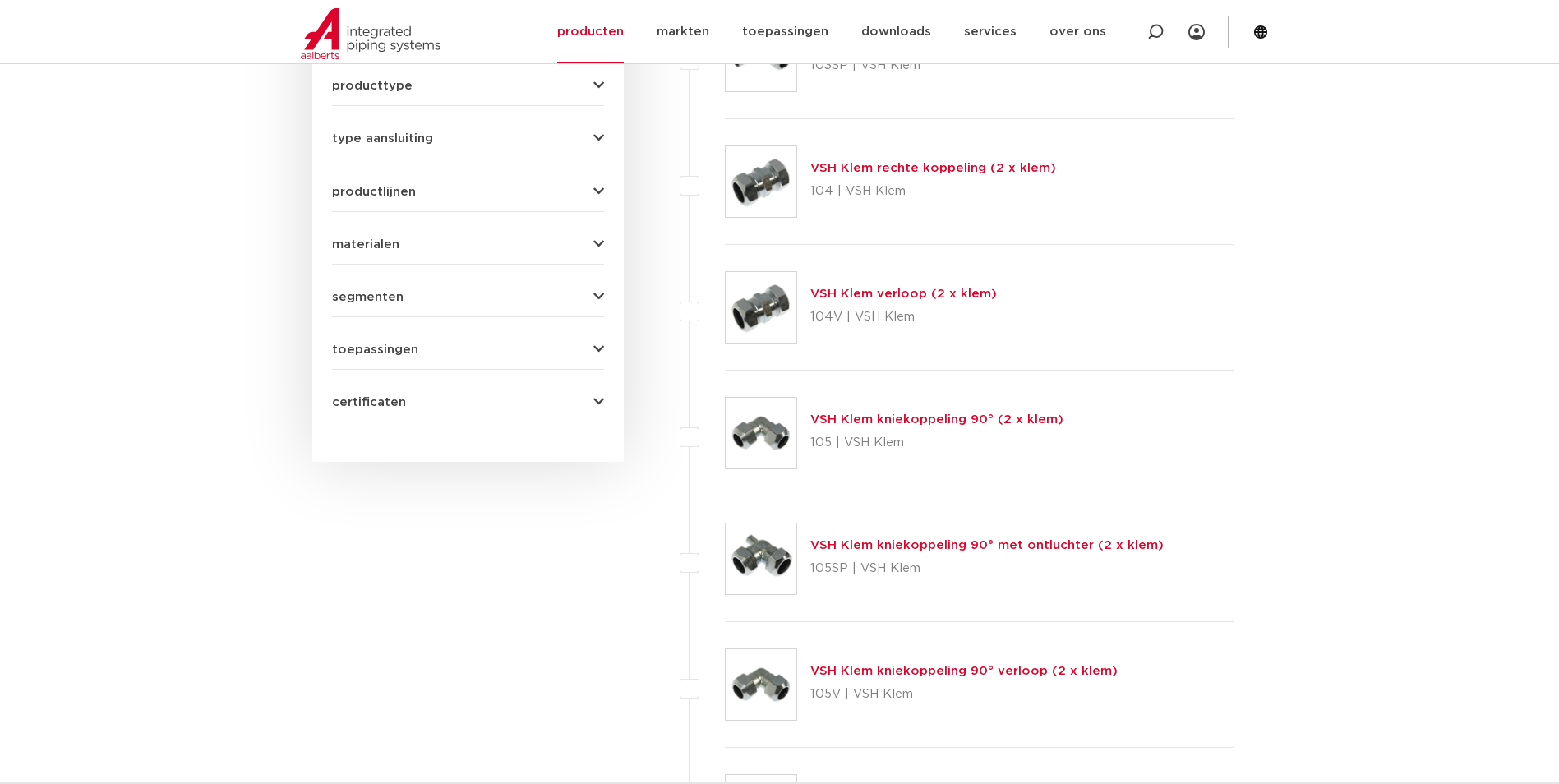
scroll to position [247, 0]
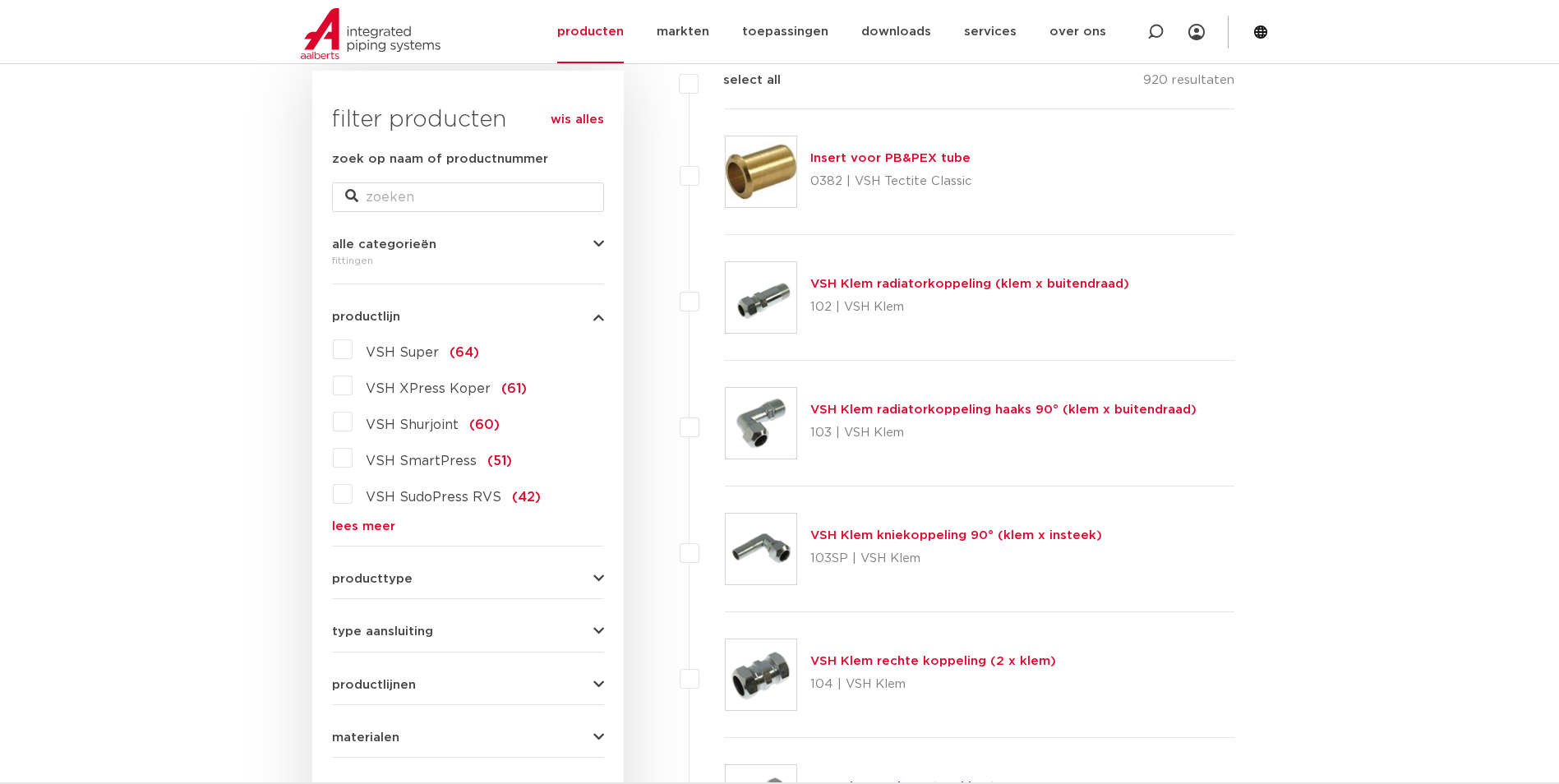
click at [350, 526] on link "lees meer" at bounding box center [467, 526] width 272 height 12
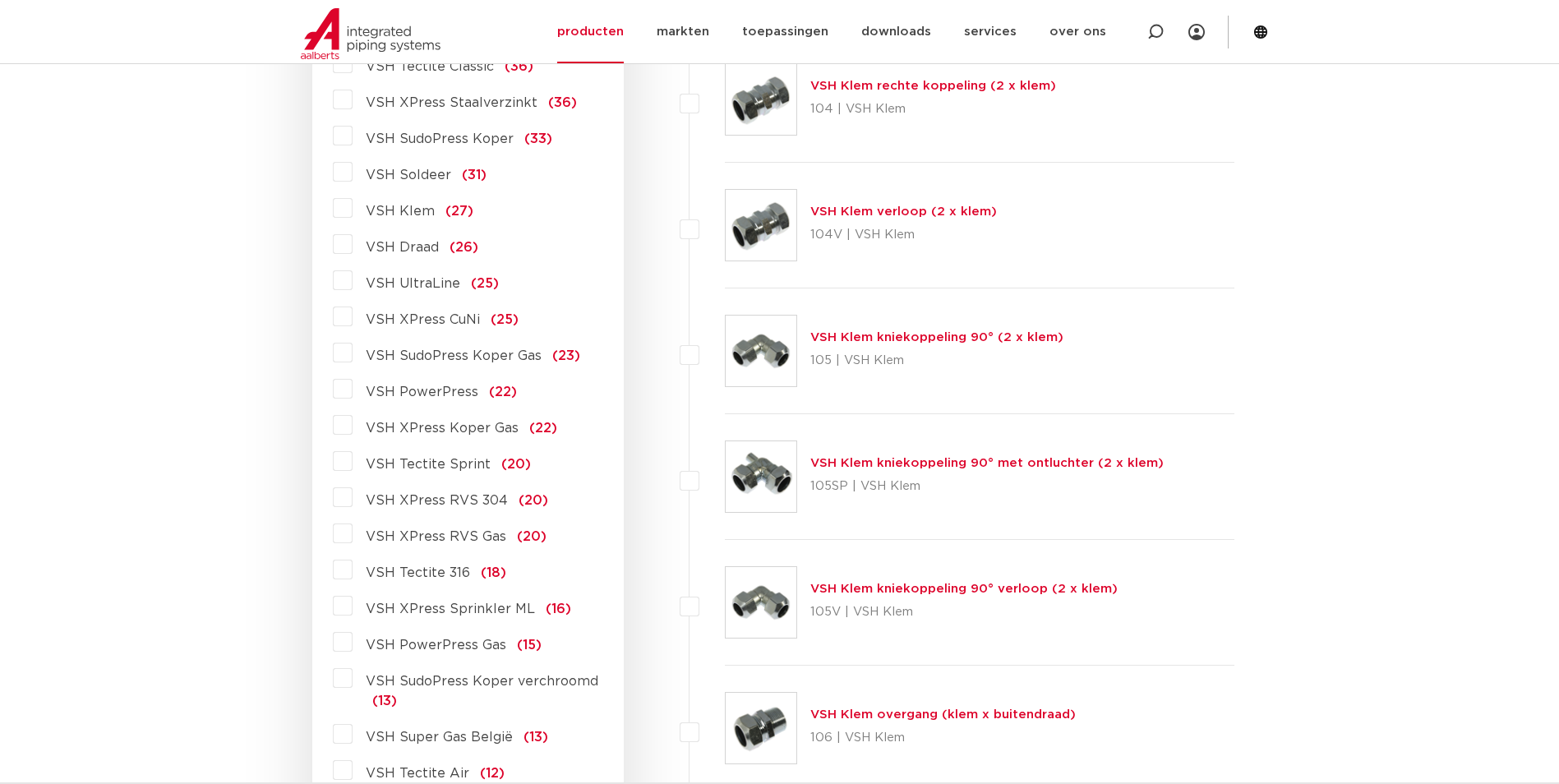
scroll to position [411, 0]
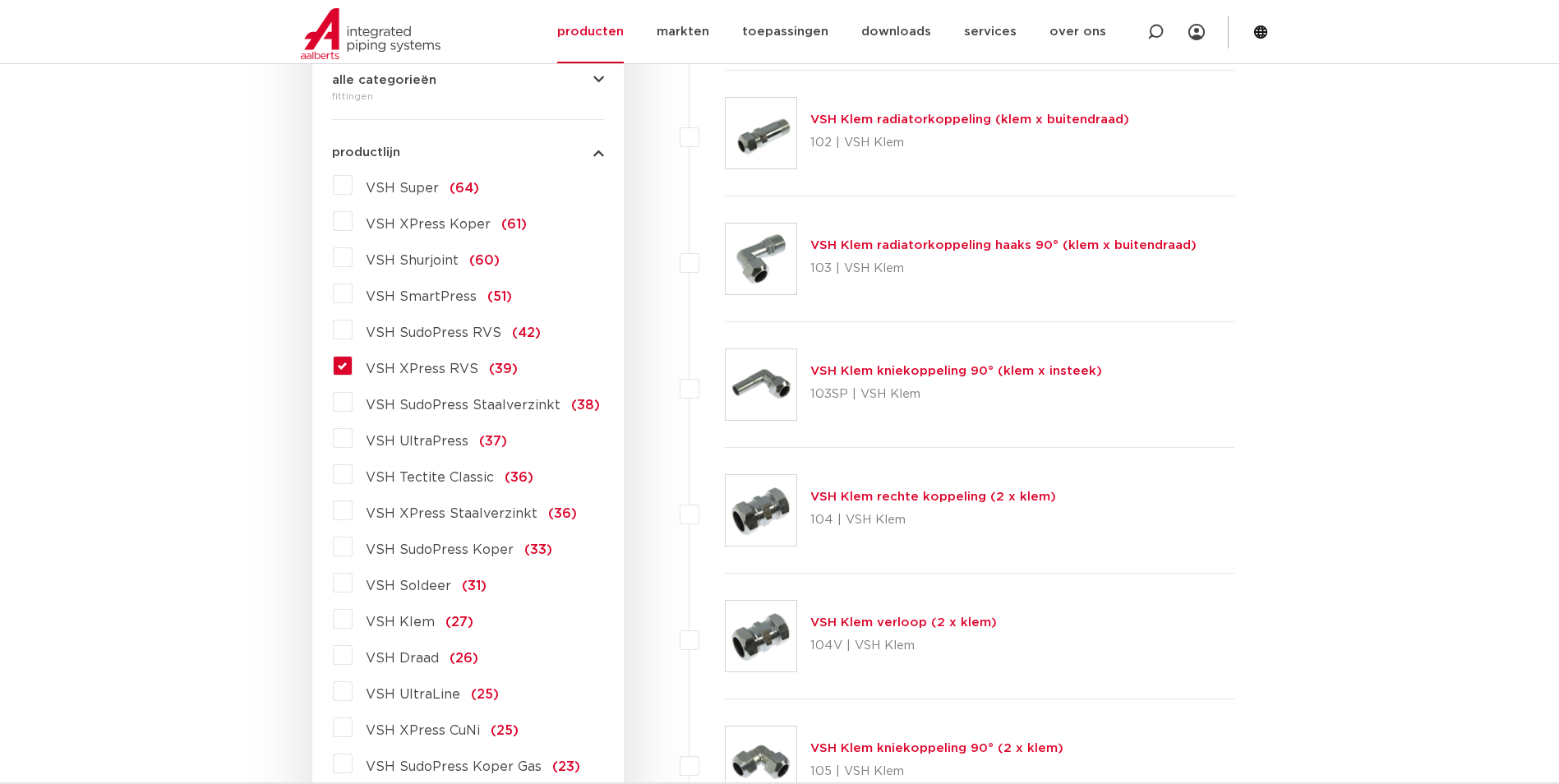
click at [353, 371] on label "VSH XPress RVS (39)" at bounding box center [435, 366] width 165 height 27
click at [0, 0] on input "VSH XPress RVS (39)" at bounding box center [0, 0] width 0 height 0
click at [353, 369] on label "VSH XPress RVS (39)" at bounding box center [435, 366] width 165 height 27
click at [0, 0] on input "VSH XPress RVS (39)" at bounding box center [0, 0] width 0 height 0
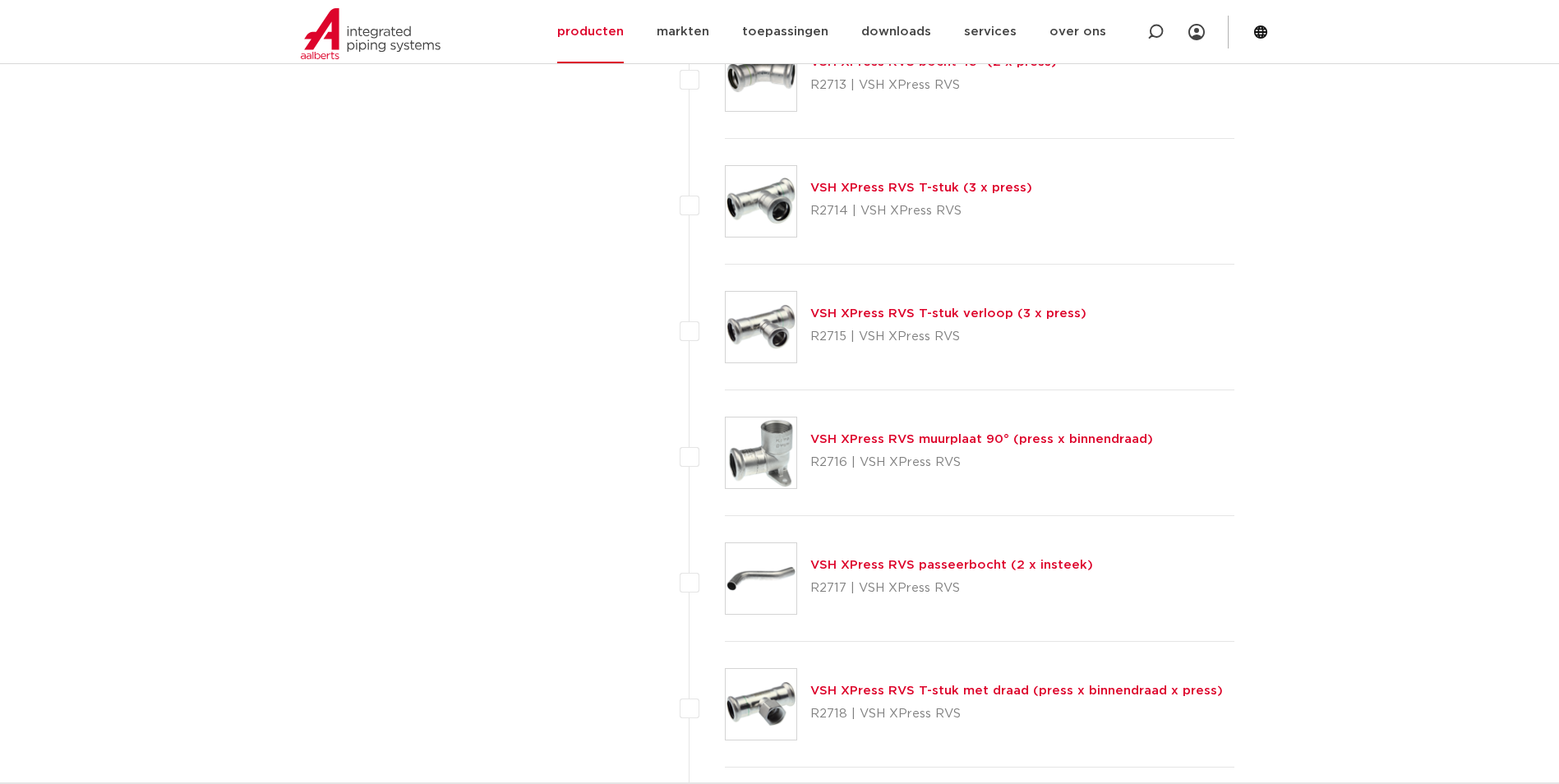
scroll to position [1889, 0]
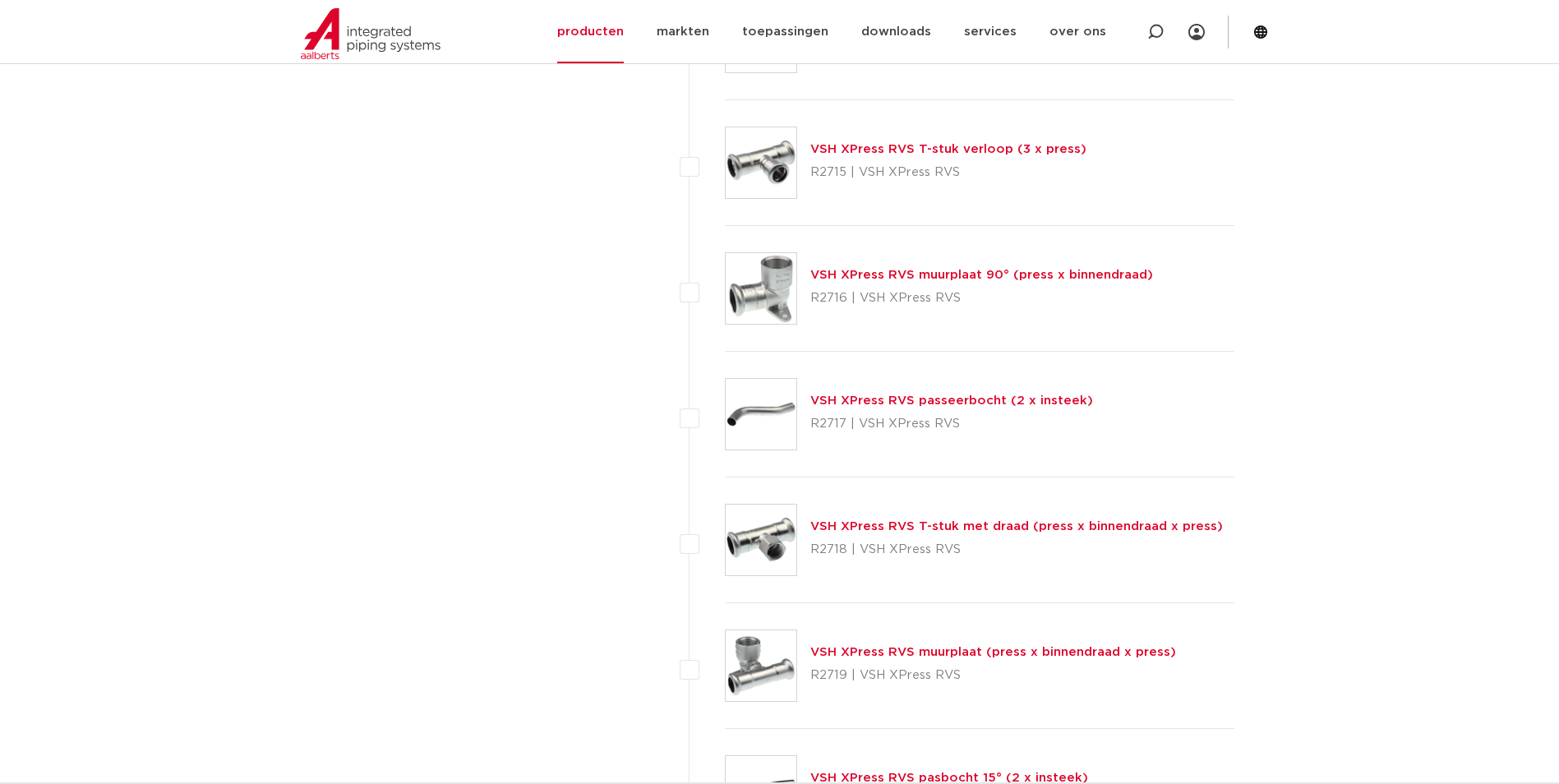
click at [1014, 528] on link "VSH XPress RVS T-stuk met draad (press x binnendraad x press)" at bounding box center [1016, 526] width 413 height 12
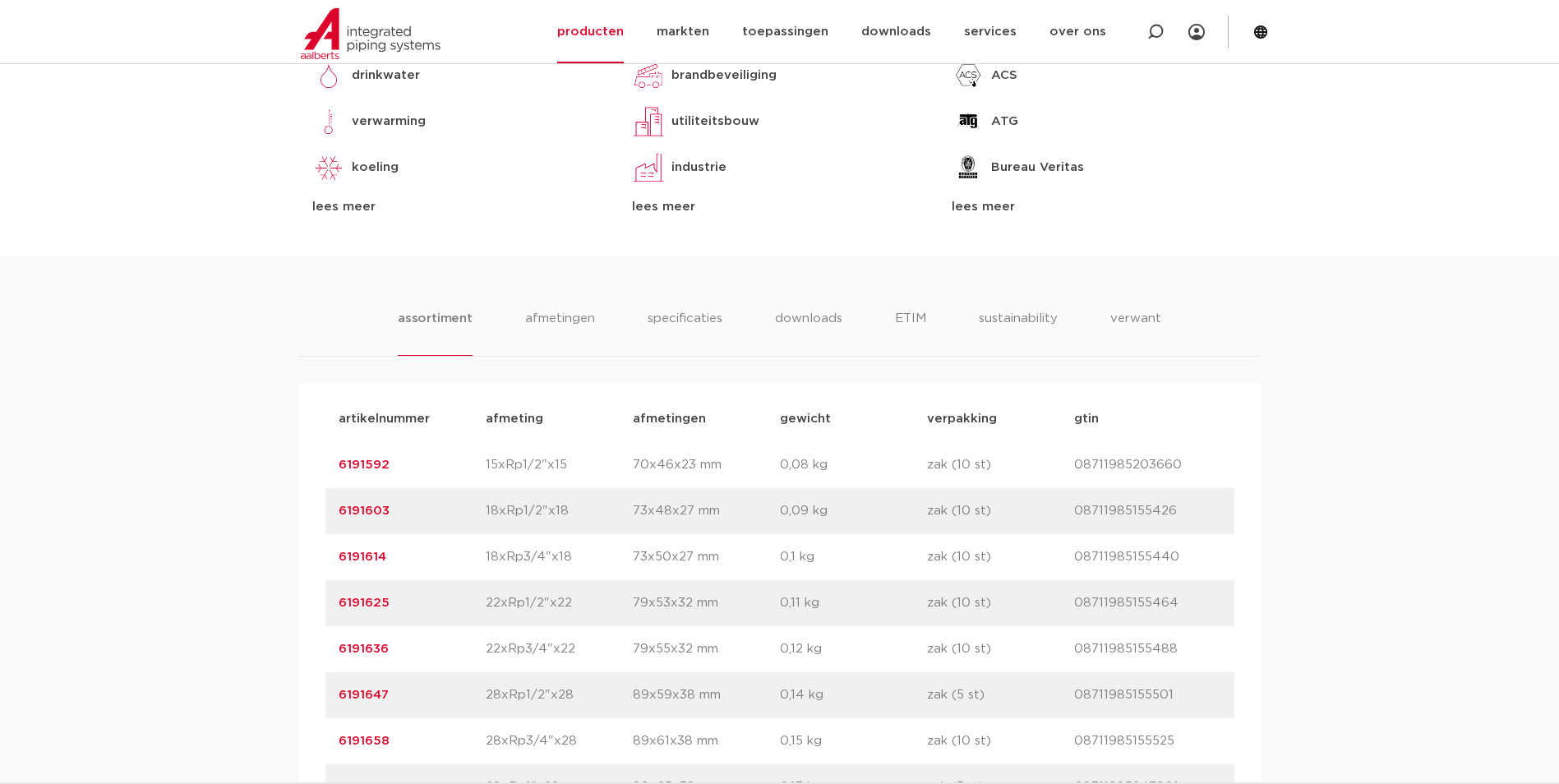
scroll to position [986, 0]
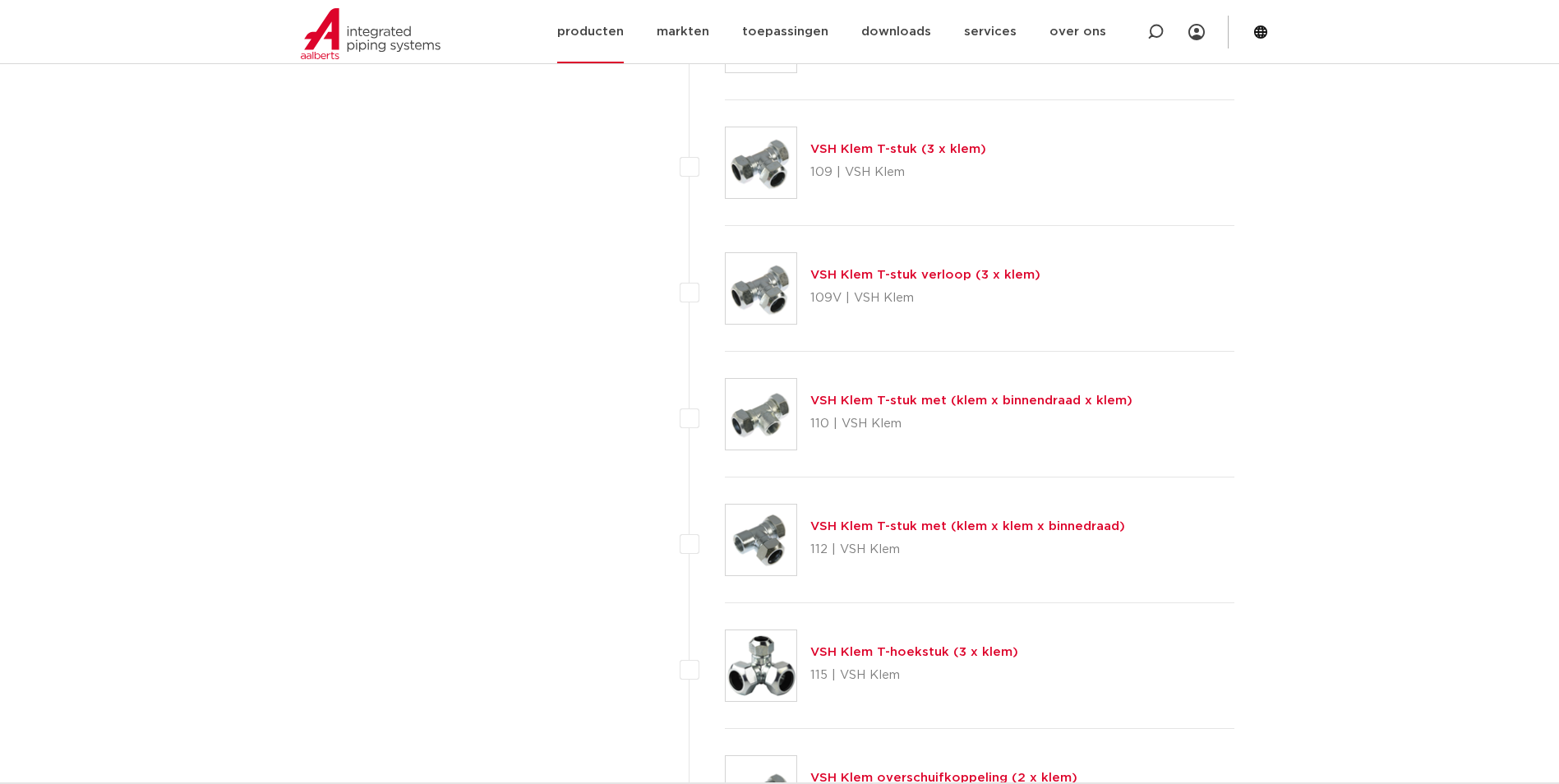
scroll to position [411, 0]
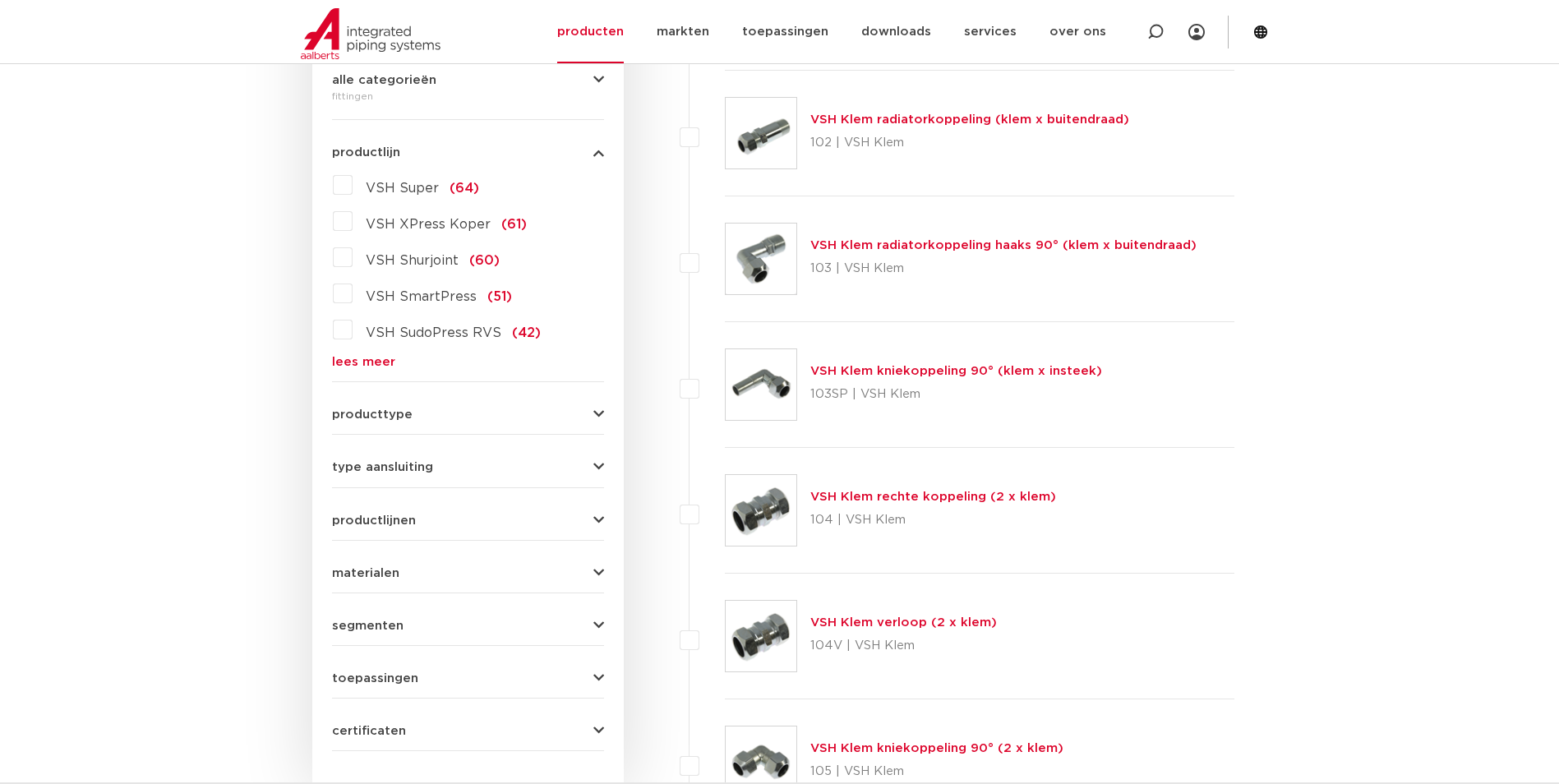
click at [353, 224] on label "VSH XPress Koper (61)" at bounding box center [439, 221] width 174 height 27
click at [0, 0] on input "VSH XPress Koper (61)" at bounding box center [0, 0] width 0 height 0
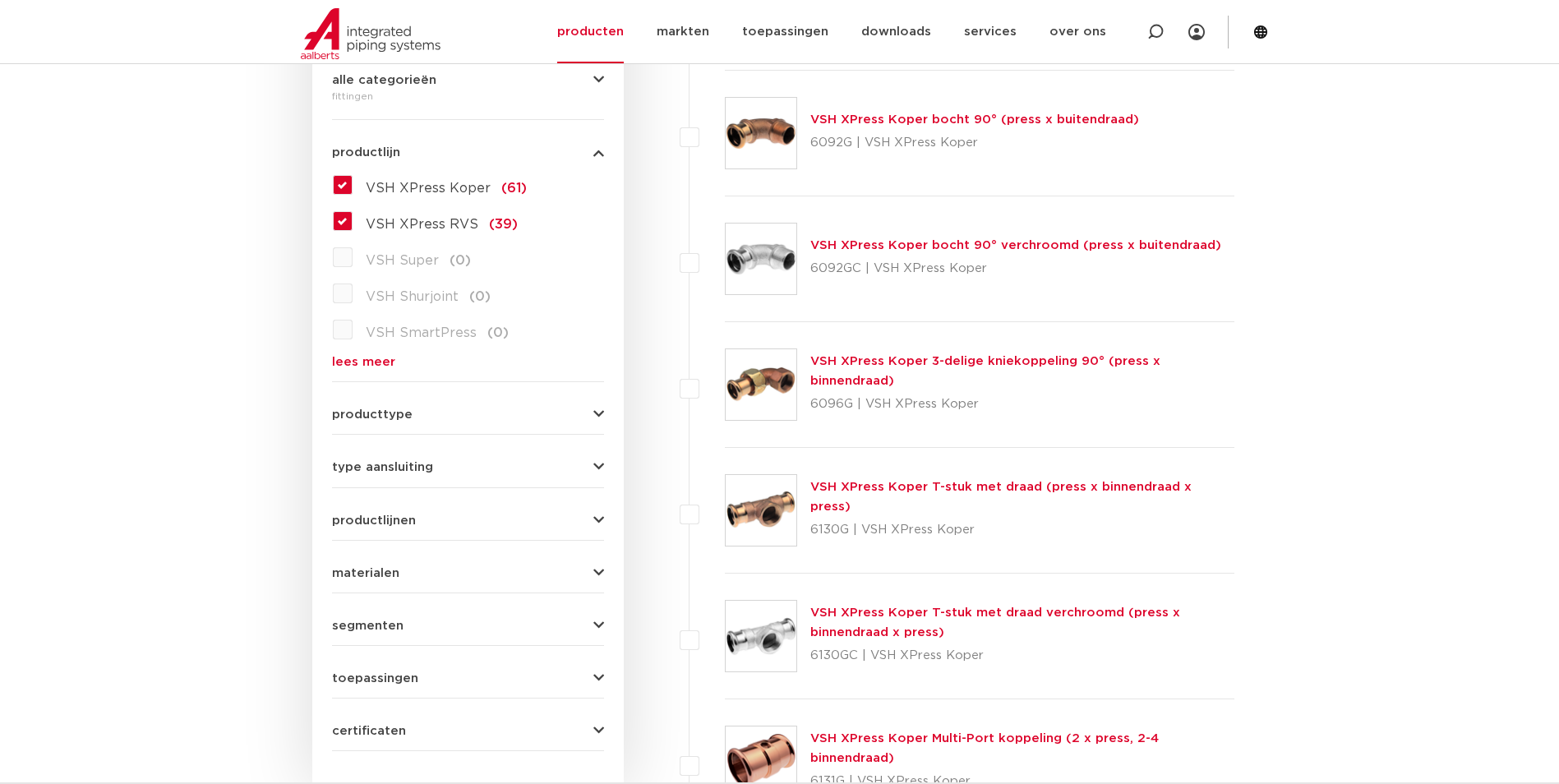
scroll to position [493, 0]
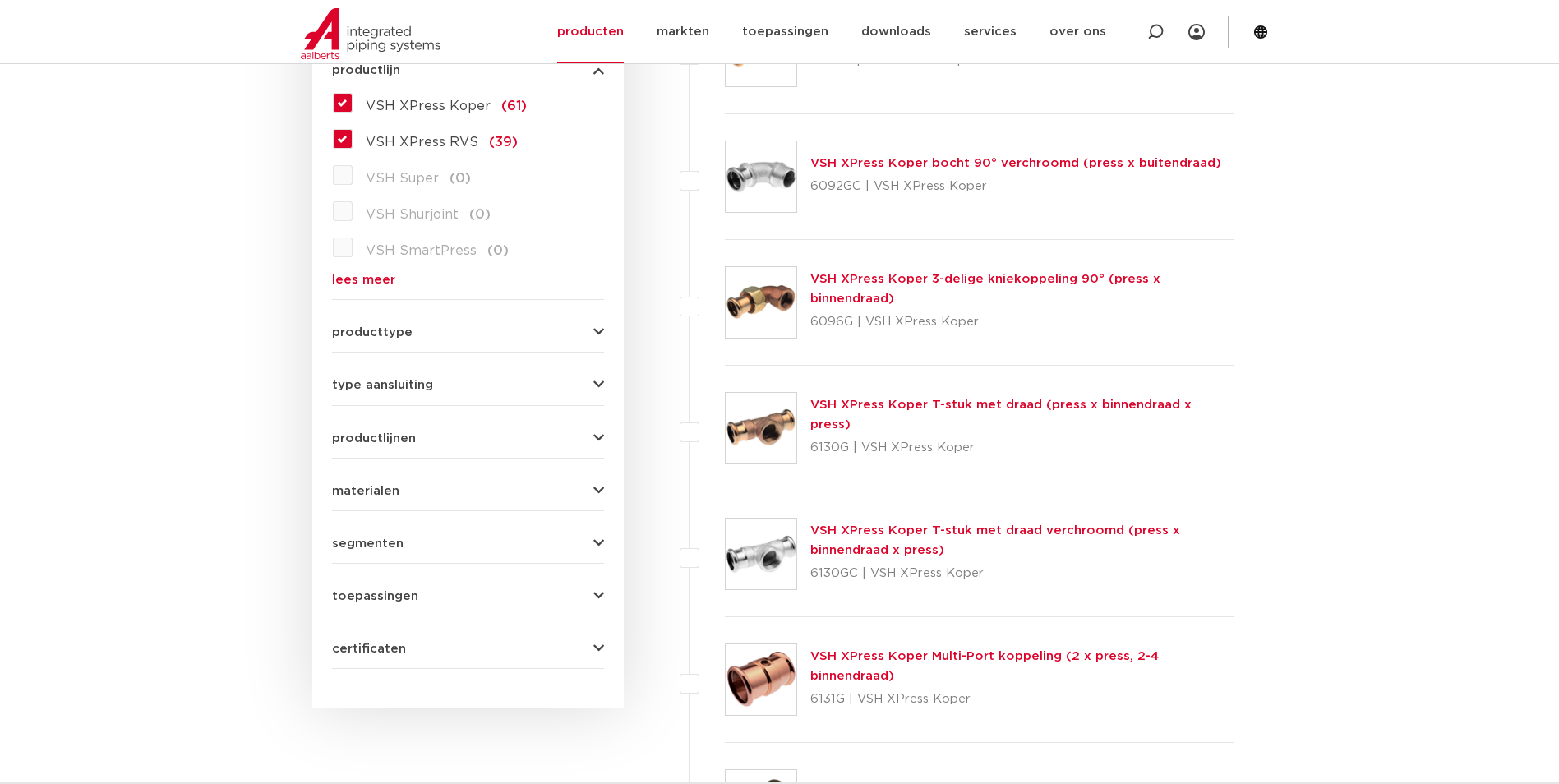
click at [376, 280] on link "lees meer" at bounding box center [467, 279] width 272 height 12
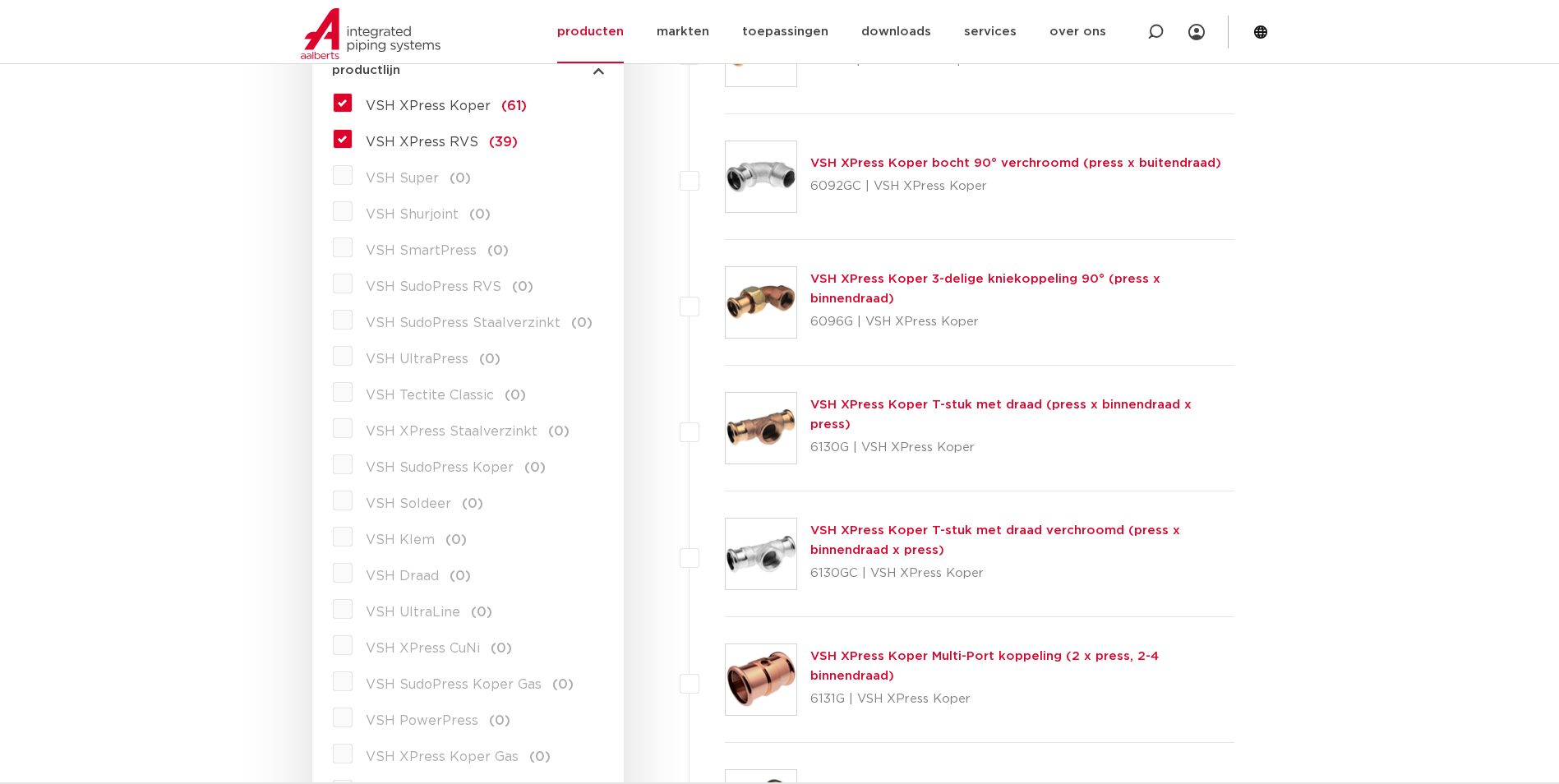
click at [353, 145] on label "VSH XPress RVS (39)" at bounding box center [435, 139] width 165 height 27
click at [0, 0] on input "VSH XPress RVS (39)" at bounding box center [0, 0] width 0 height 0
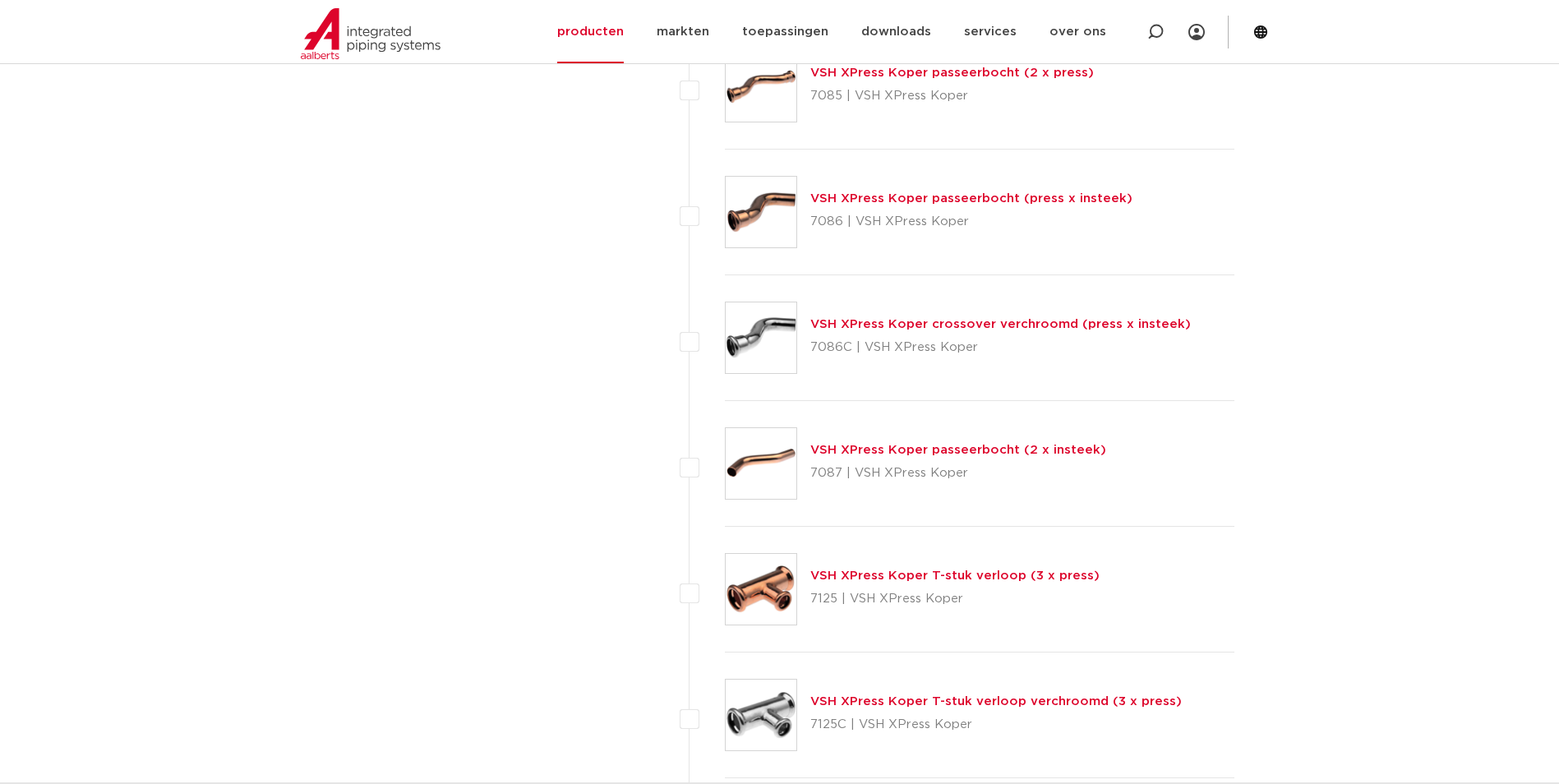
scroll to position [4518, 0]
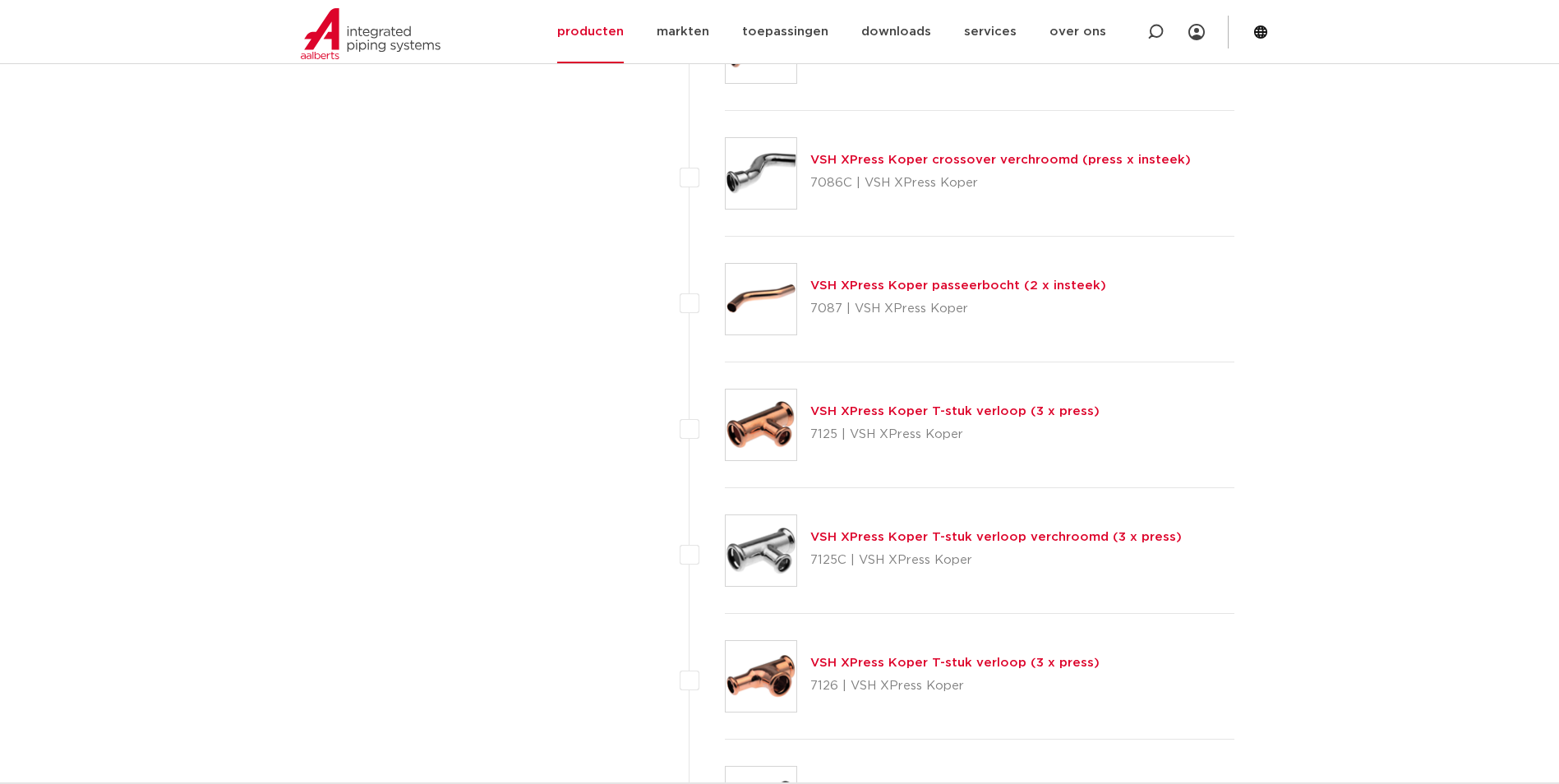
click at [963, 663] on link "VSH XPress Koper T-stuk verloop (3 x press)" at bounding box center [955, 662] width 290 height 12
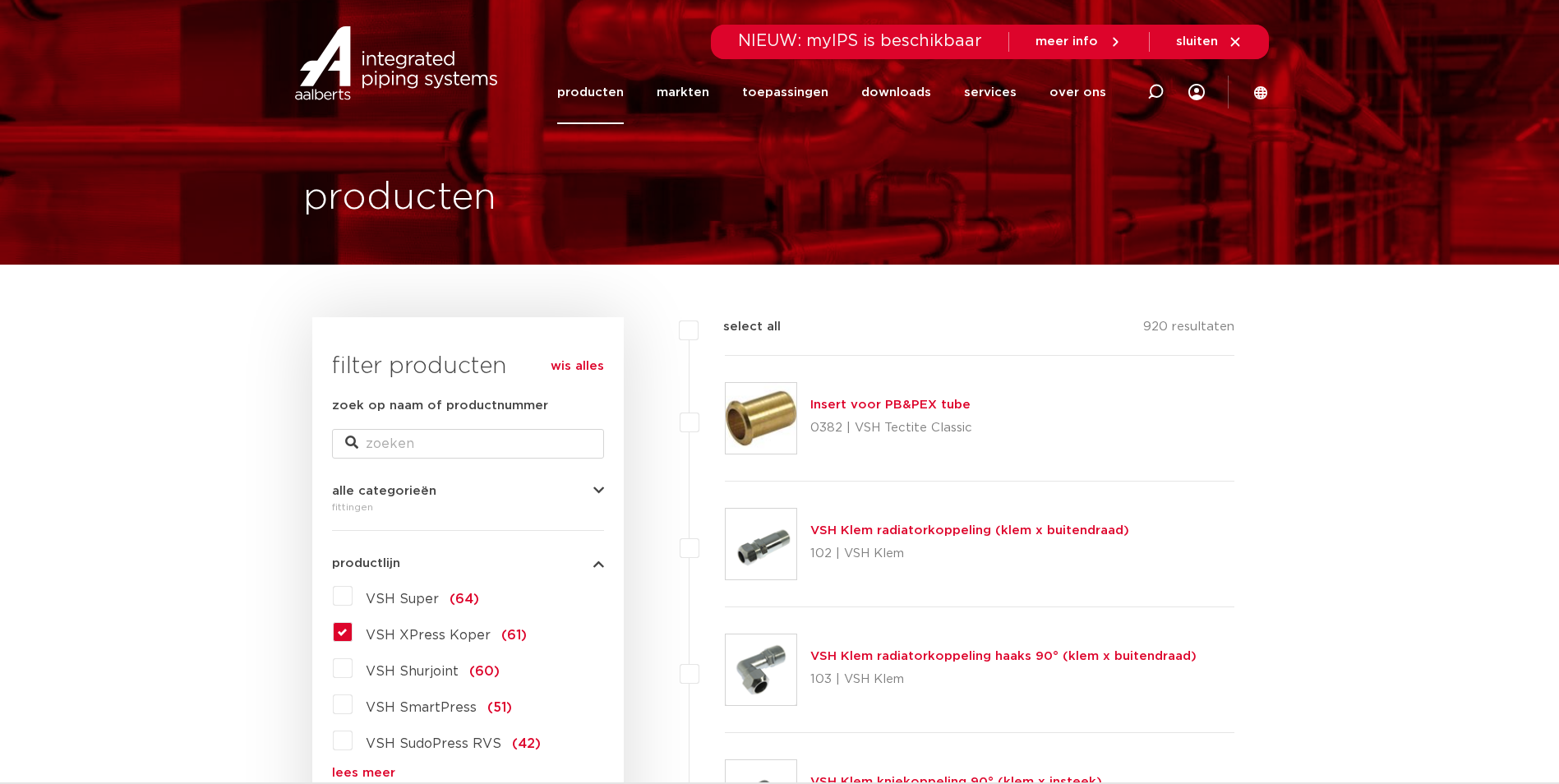
click at [353, 633] on label "VSH XPress Koper (61)" at bounding box center [439, 632] width 174 height 27
click at [0, 0] on input "VSH XPress Koper (61)" at bounding box center [0, 0] width 0 height 0
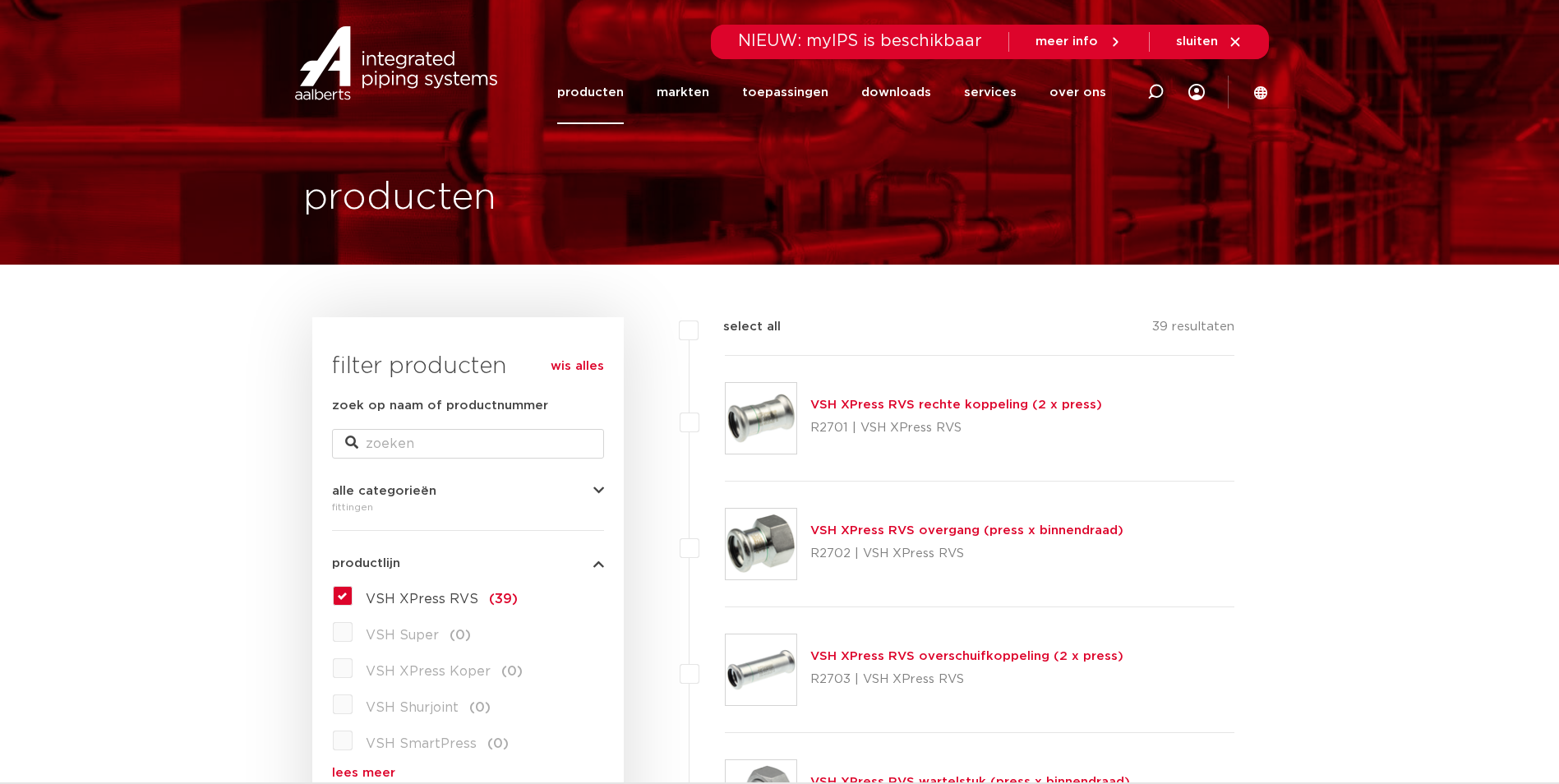
click at [353, 593] on label "VSH XPress RVS (39)" at bounding box center [435, 595] width 165 height 27
click at [0, 0] on input "VSH XPress RVS (39)" at bounding box center [0, 0] width 0 height 0
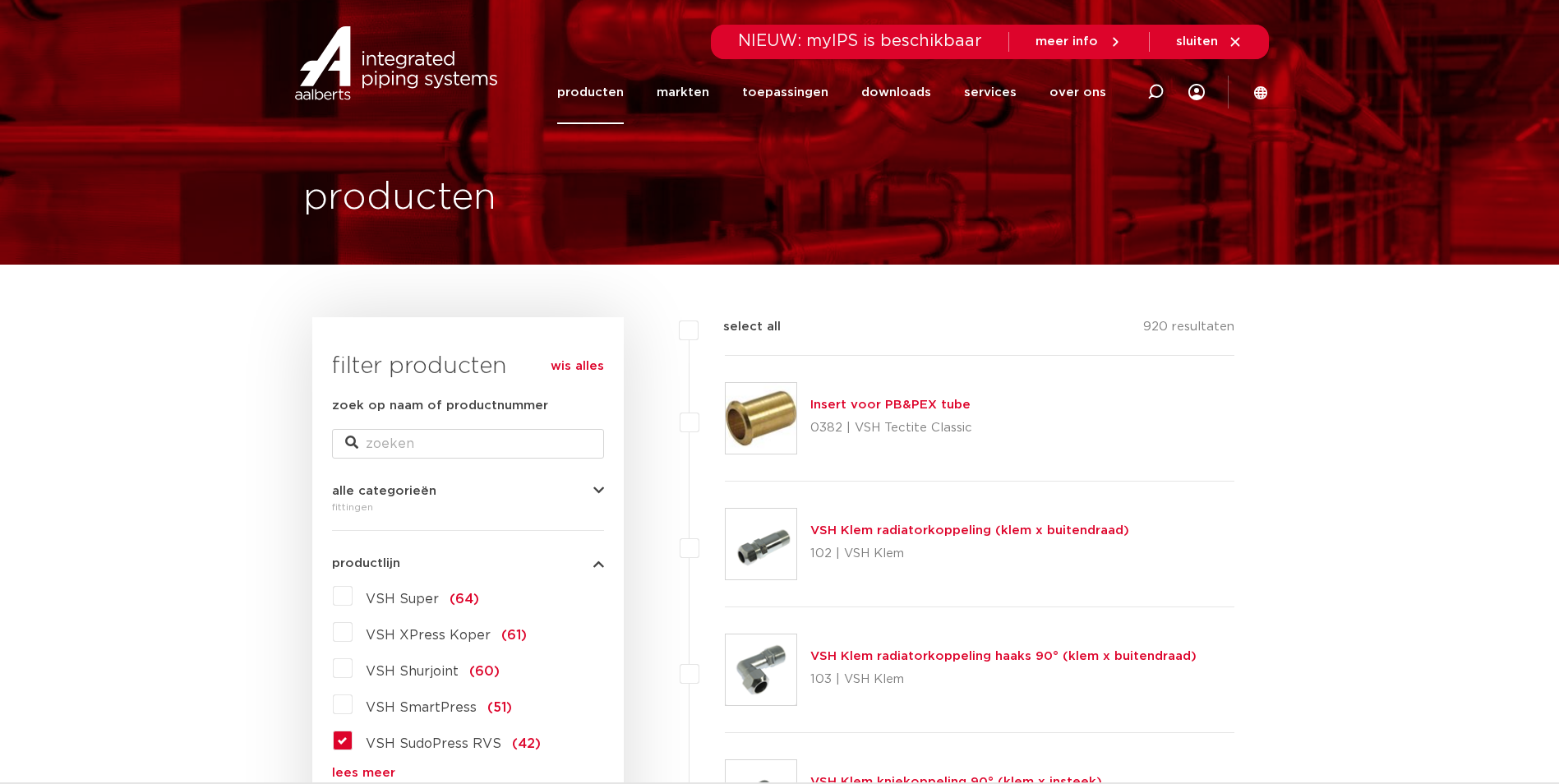
click at [353, 749] on label "VSH SudoPress RVS (42)" at bounding box center [446, 740] width 188 height 27
click at [0, 0] on input "VSH SudoPress RVS (42)" at bounding box center [0, 0] width 0 height 0
click at [355, 771] on link "lees meer" at bounding box center [467, 773] width 272 height 12
click at [353, 630] on label "VSH XPress Koper (61)" at bounding box center [439, 632] width 174 height 27
click at [0, 0] on input "VSH XPress Koper (61)" at bounding box center [0, 0] width 0 height 0
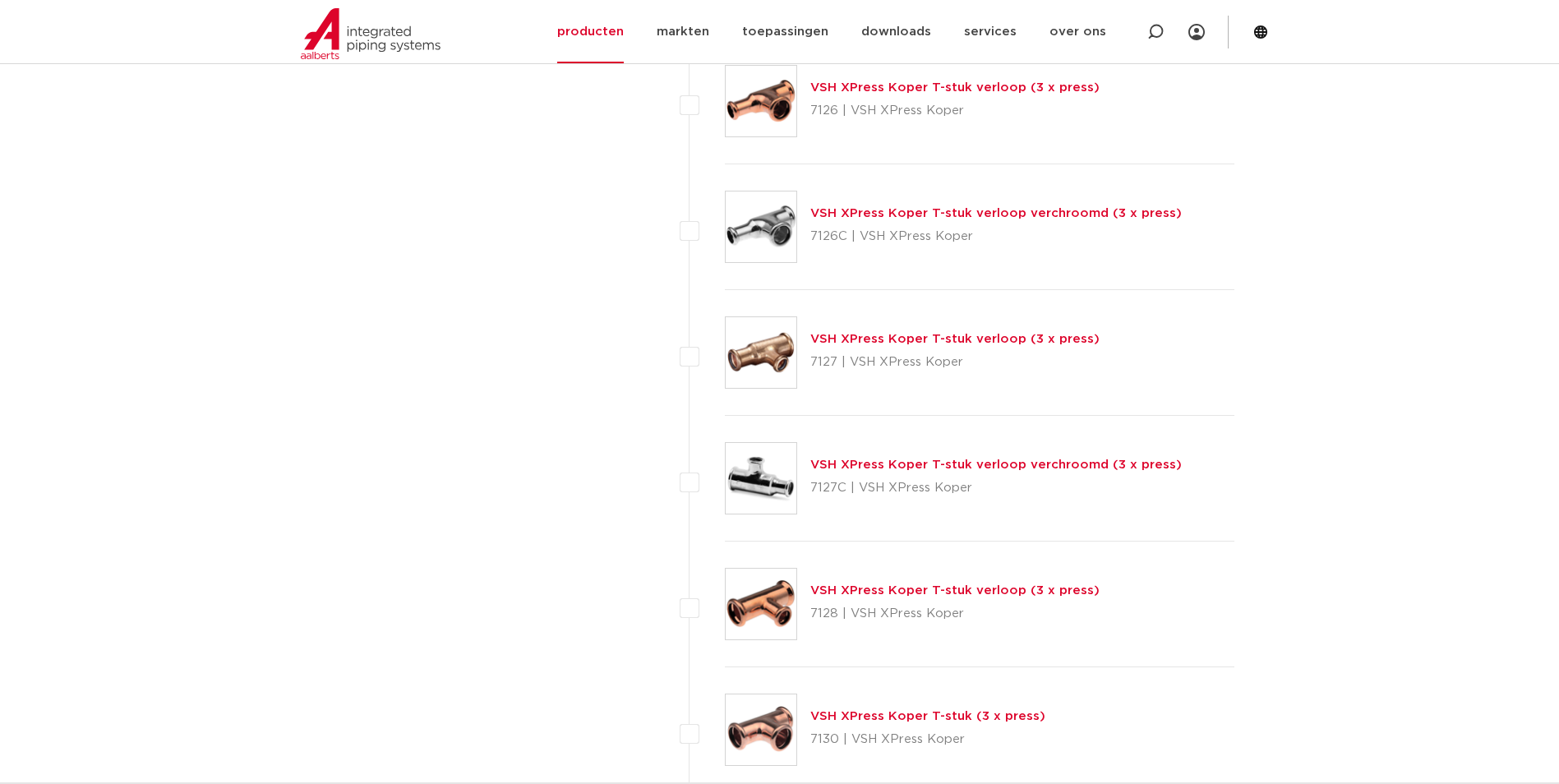
scroll to position [5257, 0]
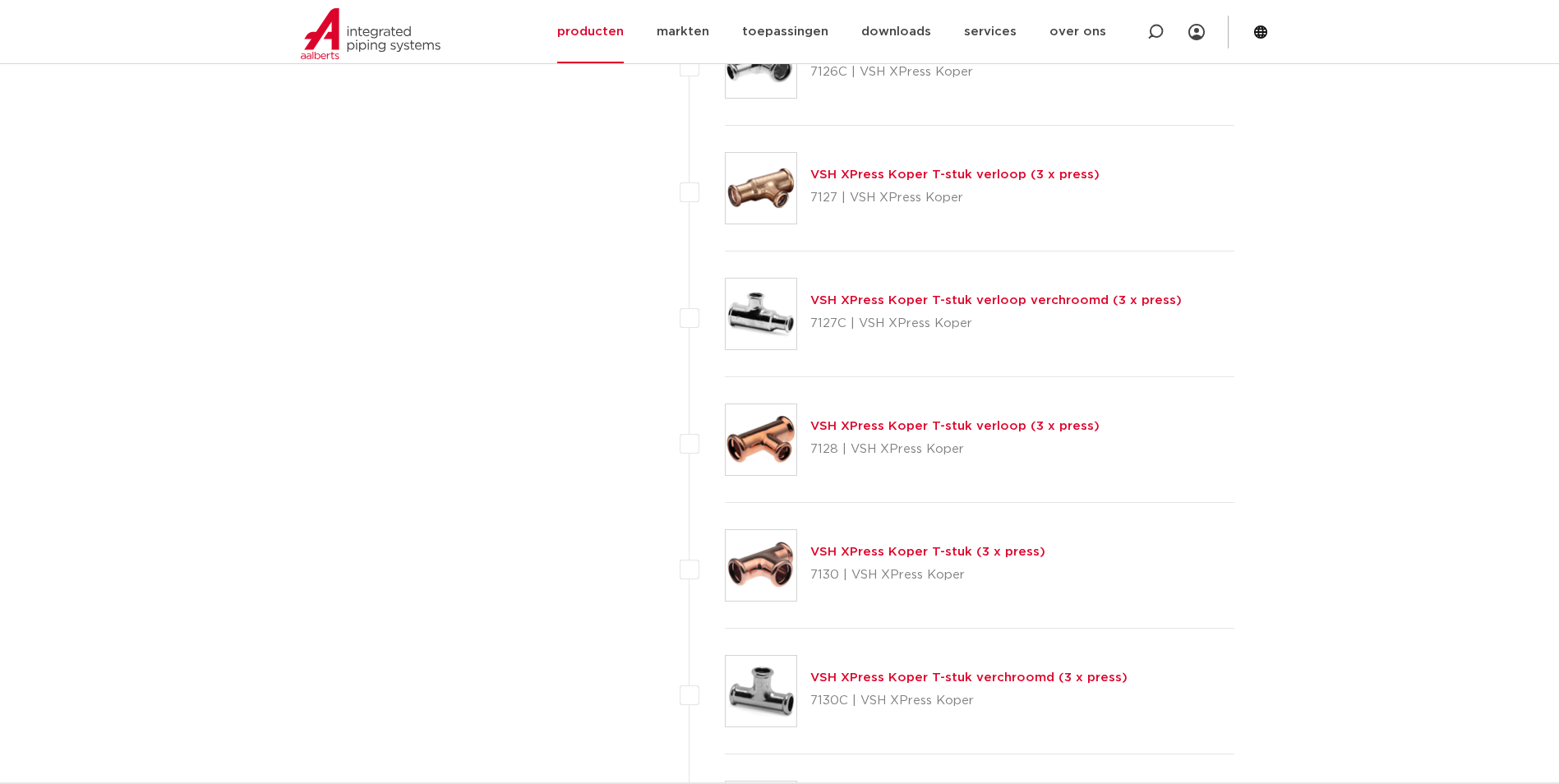
click at [998, 552] on link "VSH XPress Koper T-stuk (3 x press)" at bounding box center [927, 552] width 235 height 12
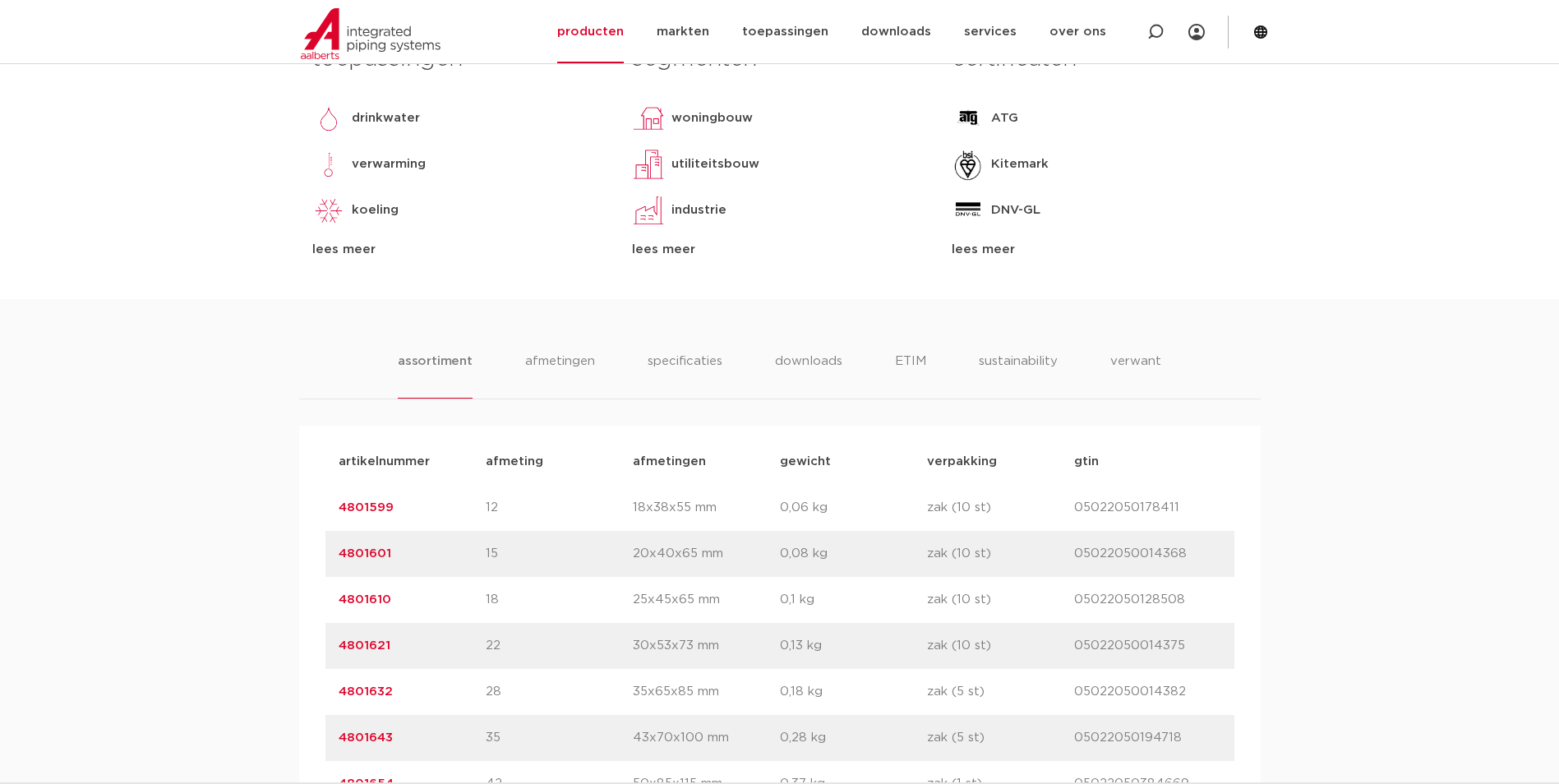
scroll to position [821, 0]
